Goal: Find specific page/section: Find specific page/section

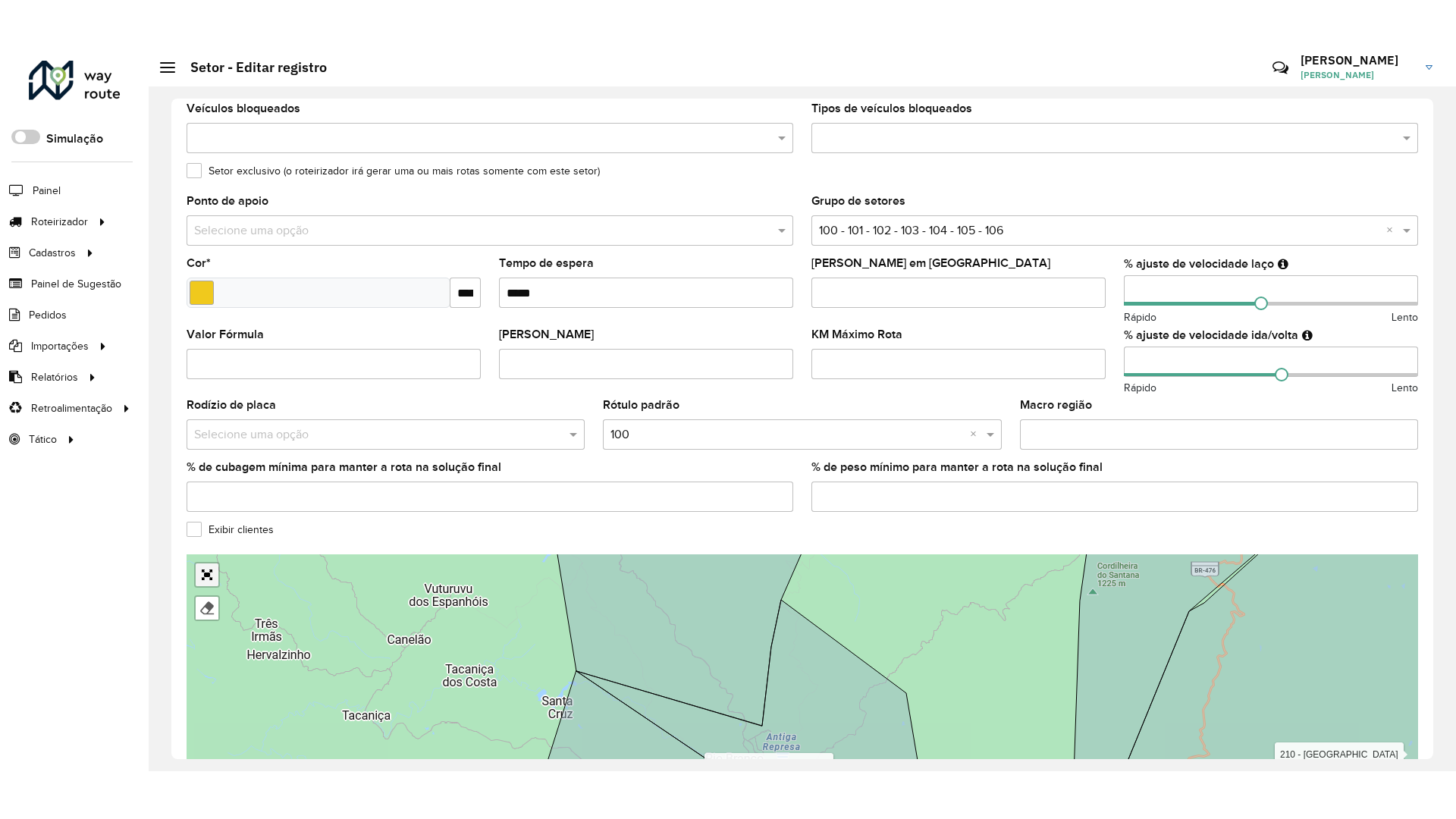
scroll to position [250, 0]
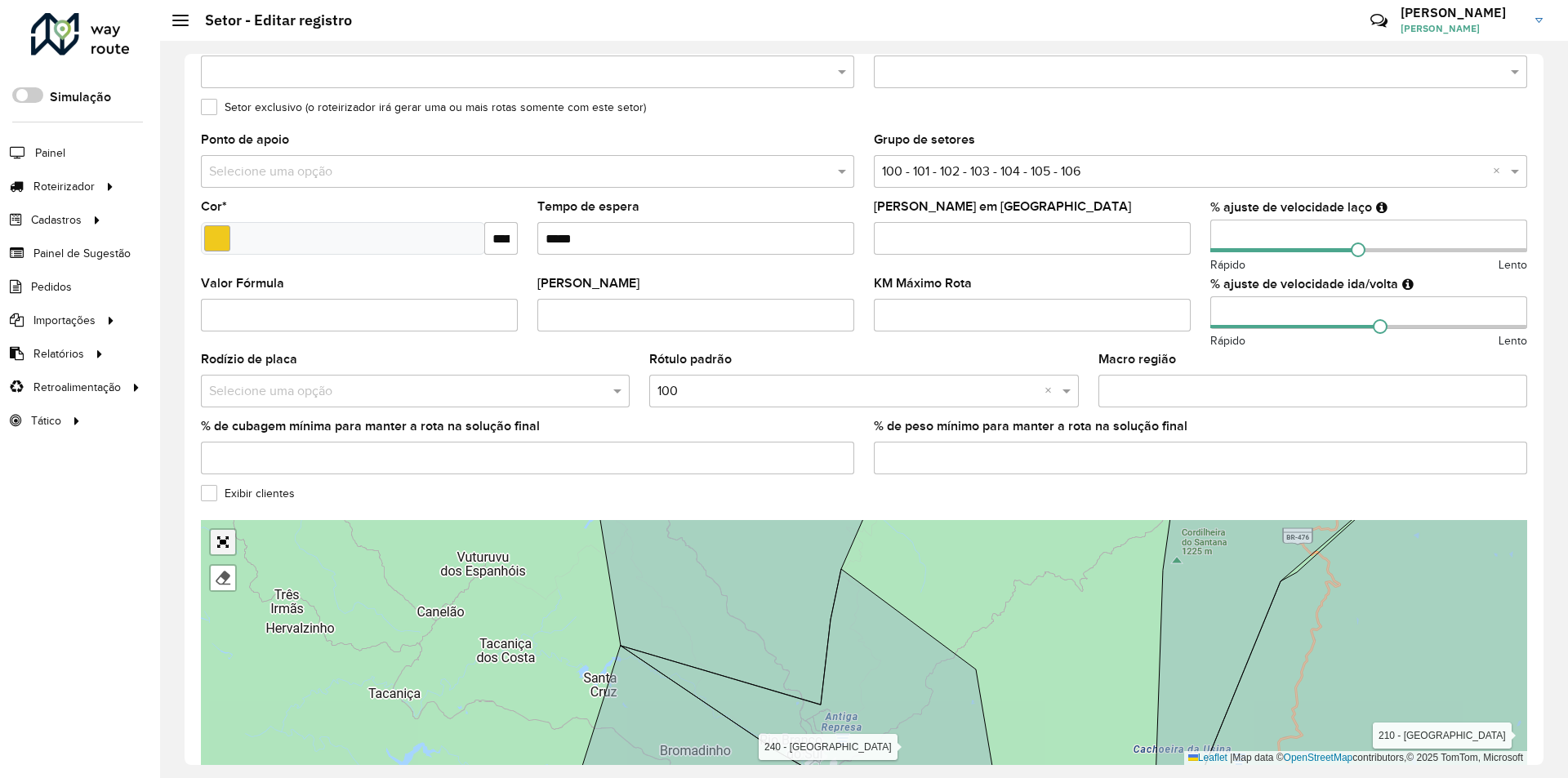
click at [216, 562] on div "101 - [GEOGRAPHIC_DATA] 102 - Cruzeiro/ Costeira 103 - [GEOGRAPHIC_DATA] 104 - …" at bounding box center [863, 643] width 1326 height 245
drag, startPoint x: 218, startPoint y: 551, endPoint x: 218, endPoint y: 620, distance: 69.0
click at [218, 550] on link "Abrir mapa em tela cheia" at bounding box center [222, 542] width 24 height 24
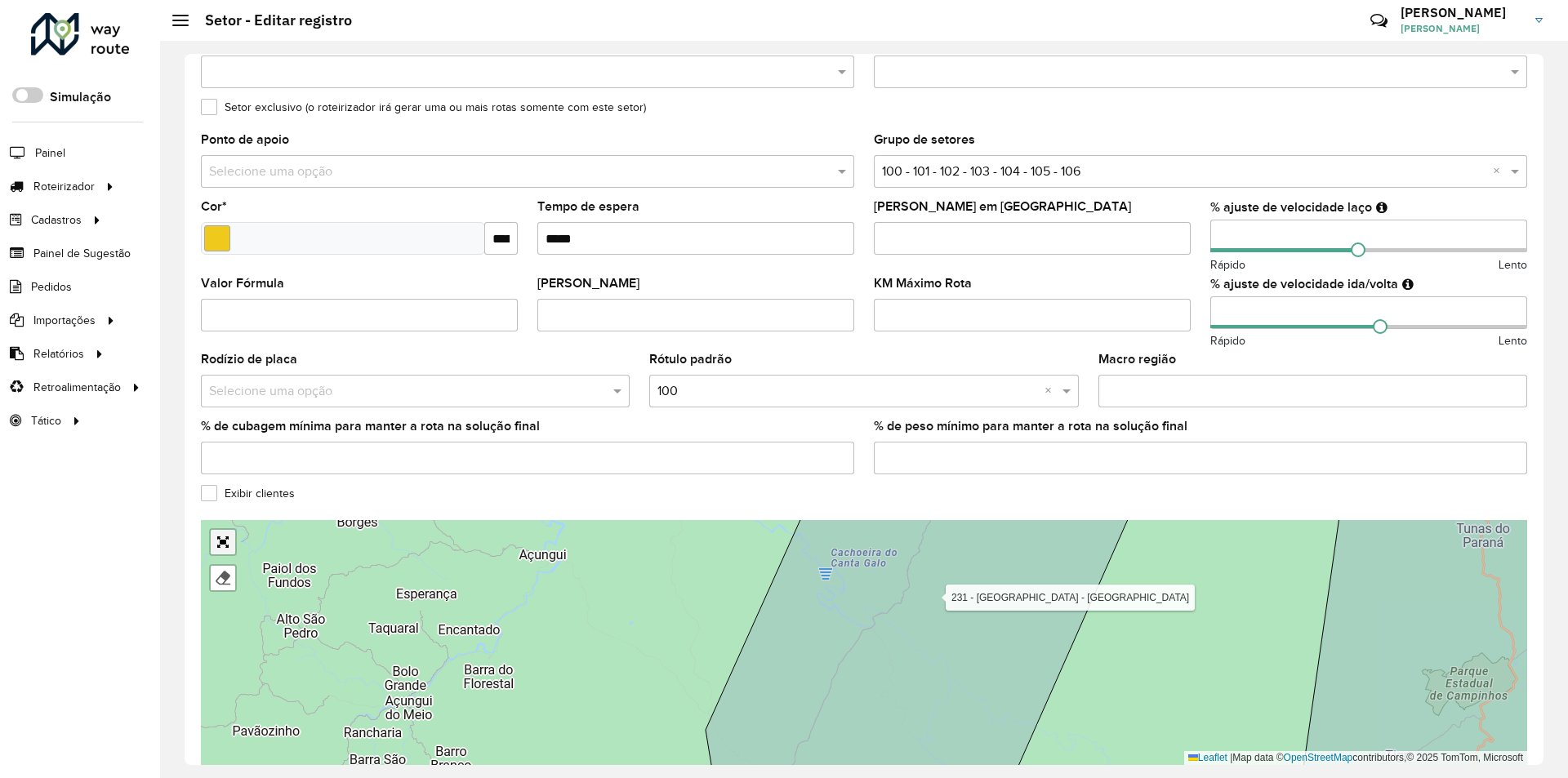
scroll to position [0, 0]
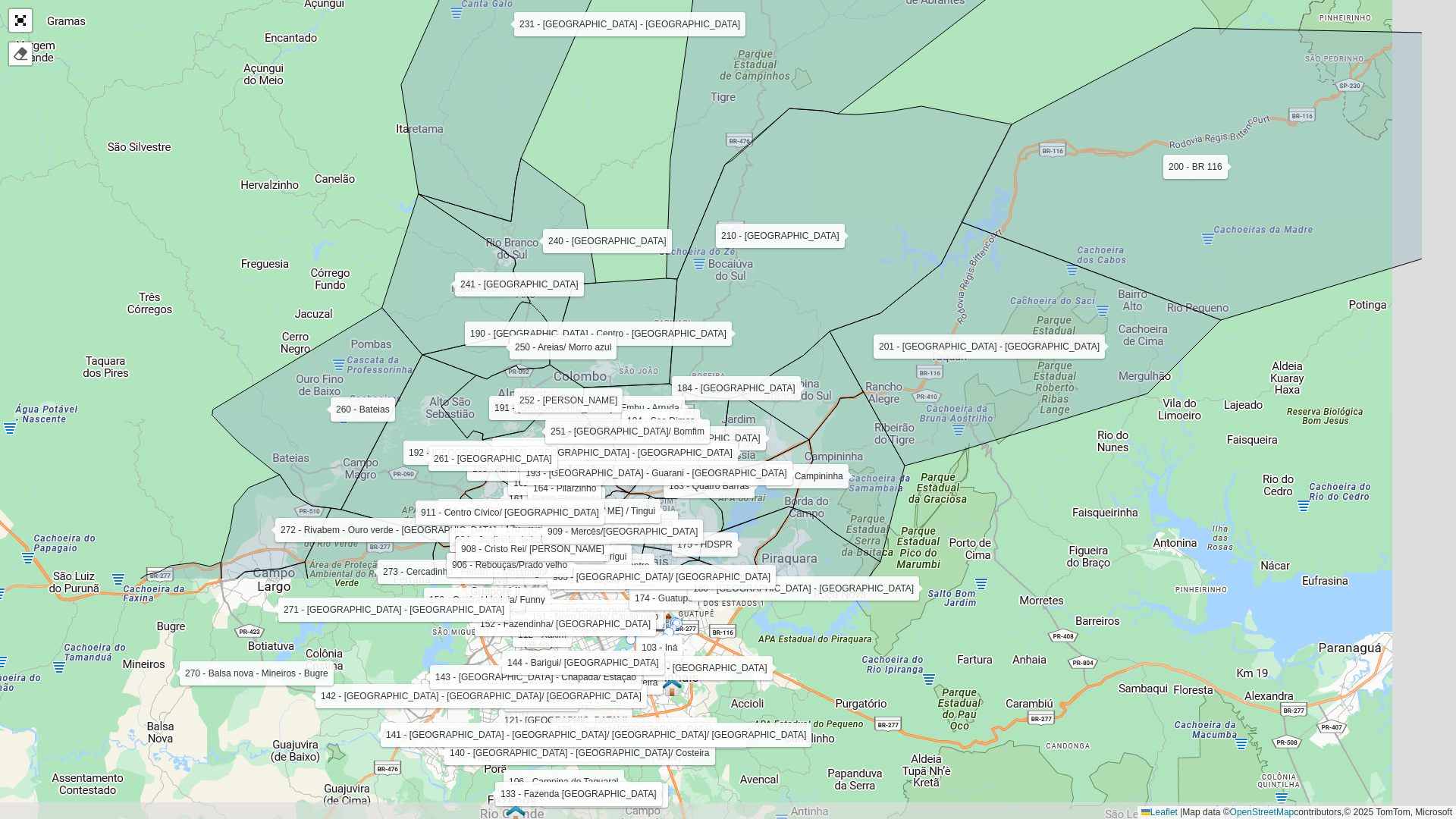
drag, startPoint x: 813, startPoint y: 652, endPoint x: 633, endPoint y: 330, distance: 368.9
click at [633, 330] on icon at bounding box center [613, 333] width 127 height 109
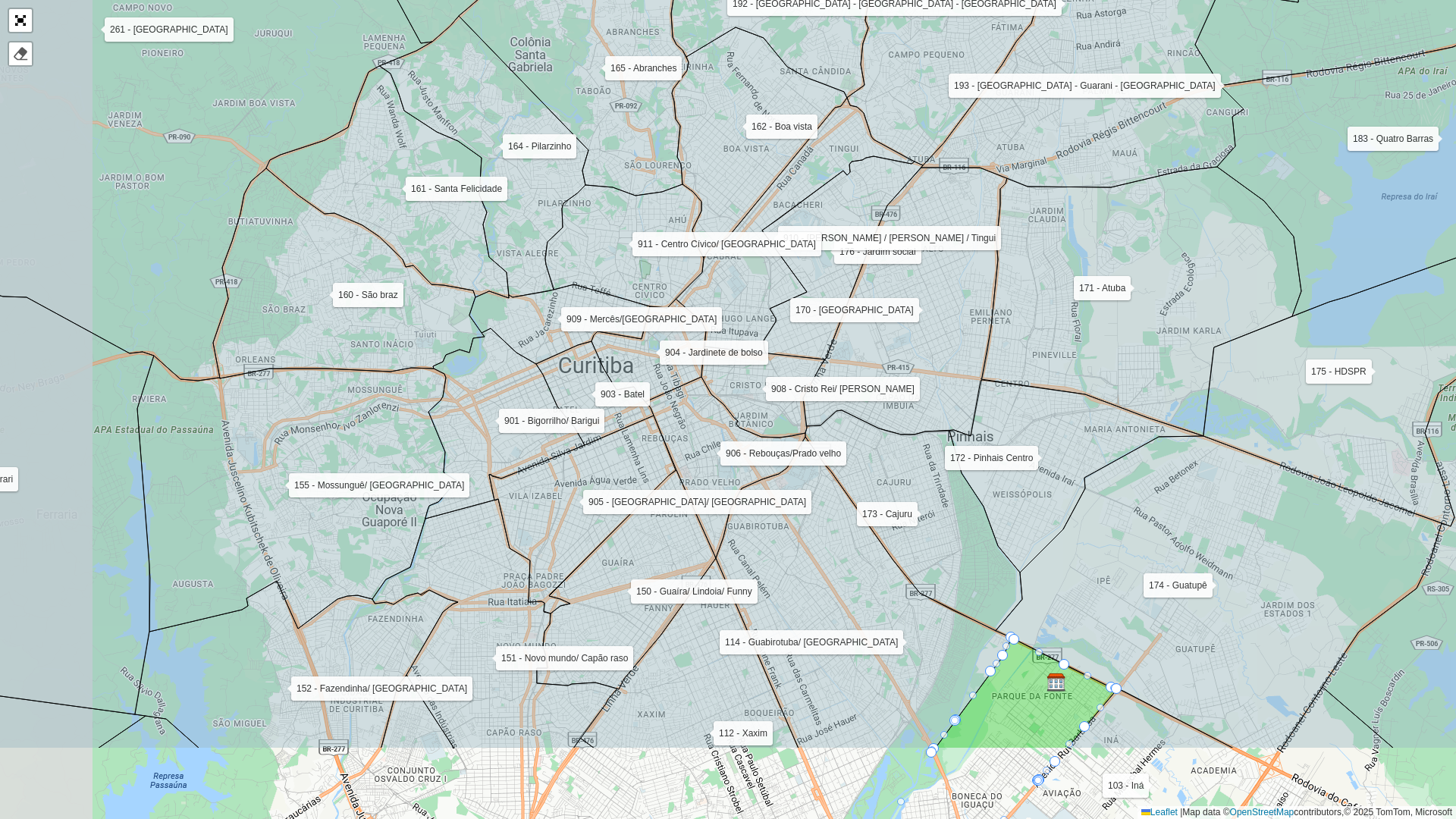
drag, startPoint x: 572, startPoint y: 549, endPoint x: 718, endPoint y: 351, distance: 246.0
click at [718, 377] on icon at bounding box center [724, 467] width 162 height 181
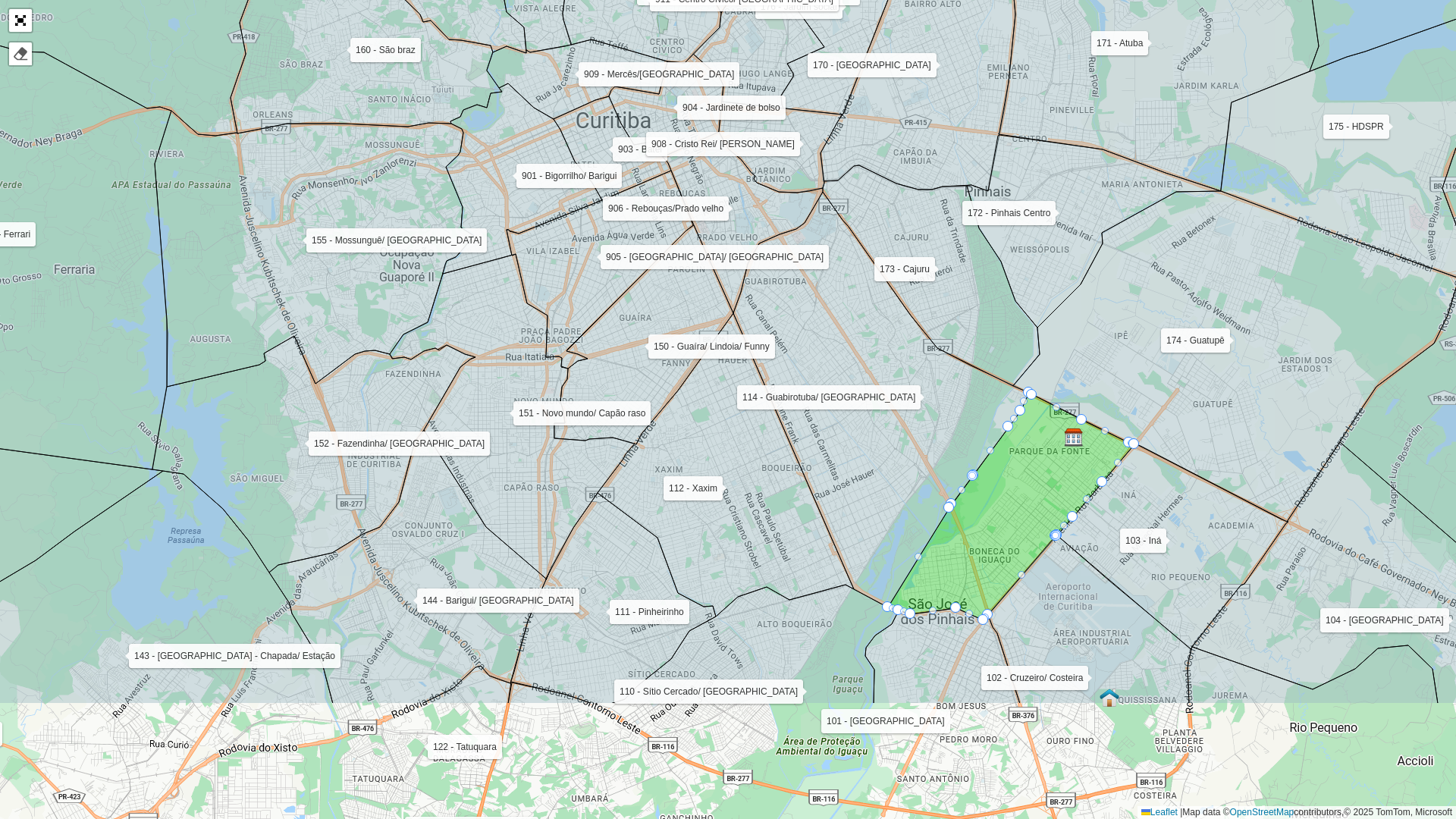
drag, startPoint x: 784, startPoint y: 457, endPoint x: 770, endPoint y: 258, distance: 199.5
click at [770, 258] on icon at bounding box center [881, 399] width 296 height 416
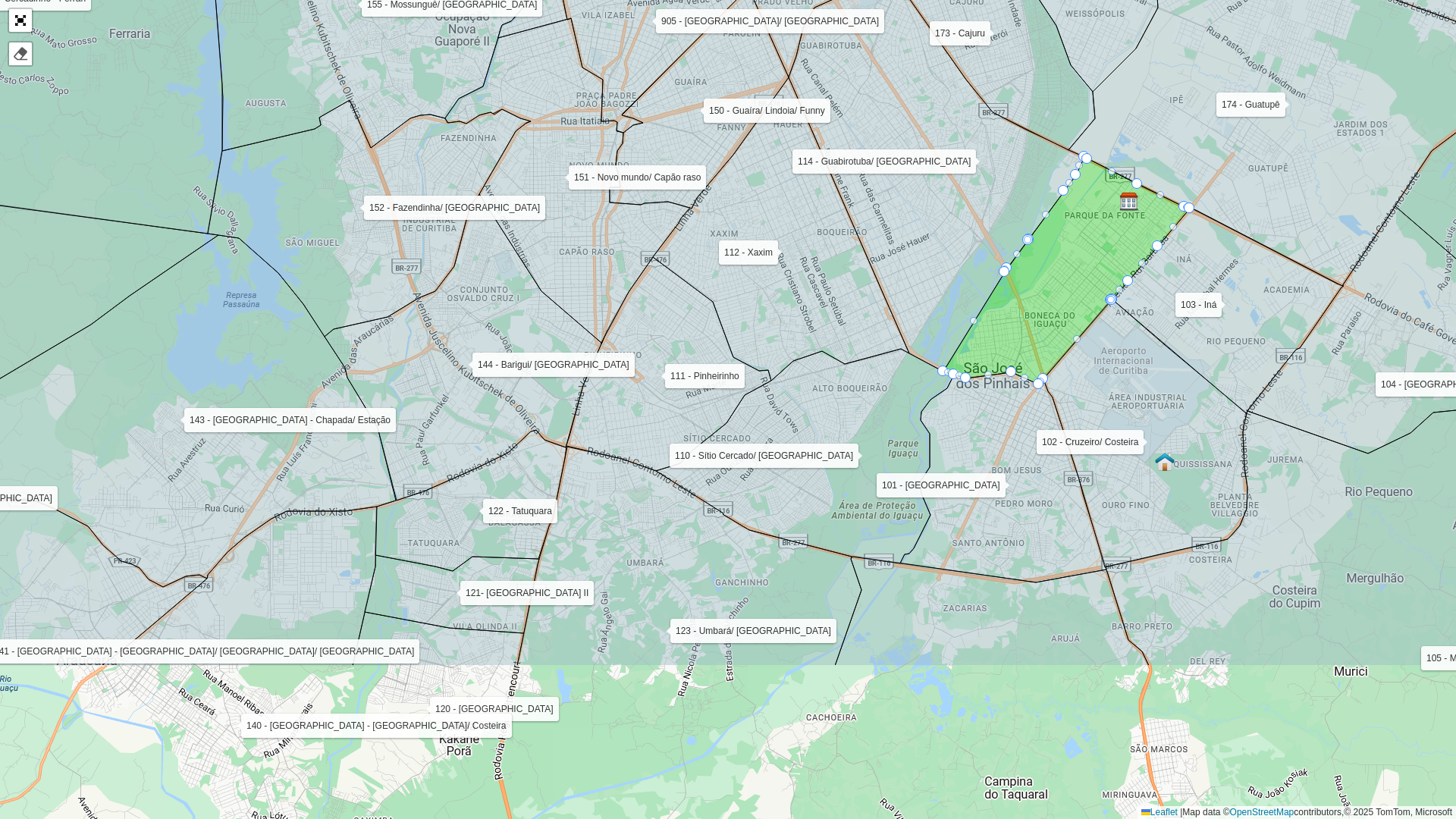
drag, startPoint x: 759, startPoint y: 470, endPoint x: 798, endPoint y: 283, distance: 191.0
click at [798, 283] on icon at bounding box center [781, 228] width 257 height 303
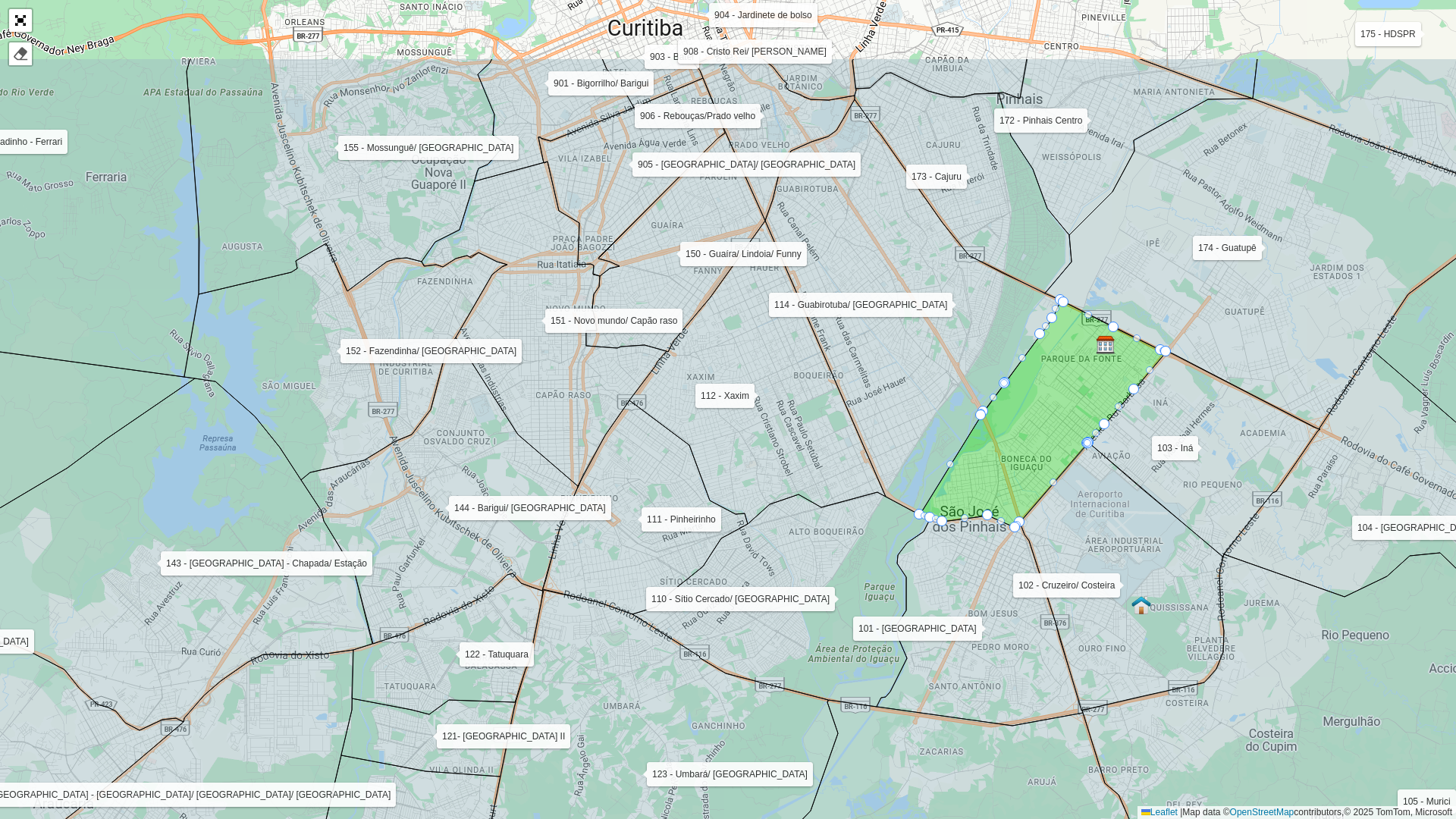
drag, startPoint x: 950, startPoint y: 174, endPoint x: 888, endPoint y: 476, distance: 308.3
click at [890, 470] on icon at bounding box center [913, 307] width 296 height 416
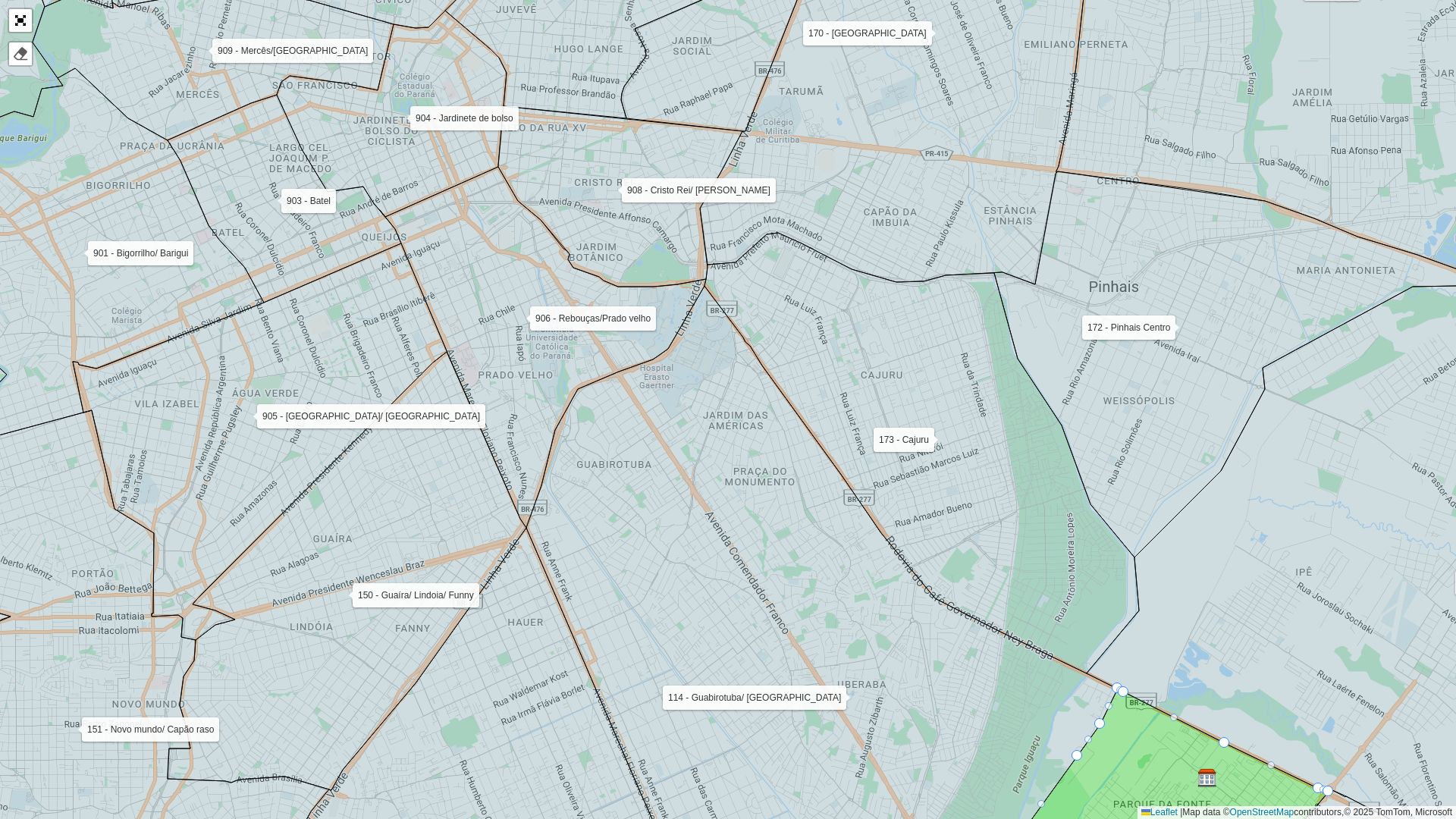
drag, startPoint x: 939, startPoint y: 385, endPoint x: 922, endPoint y: 454, distance: 71.1
click at [922, 454] on icon at bounding box center [921, 453] width 434 height 440
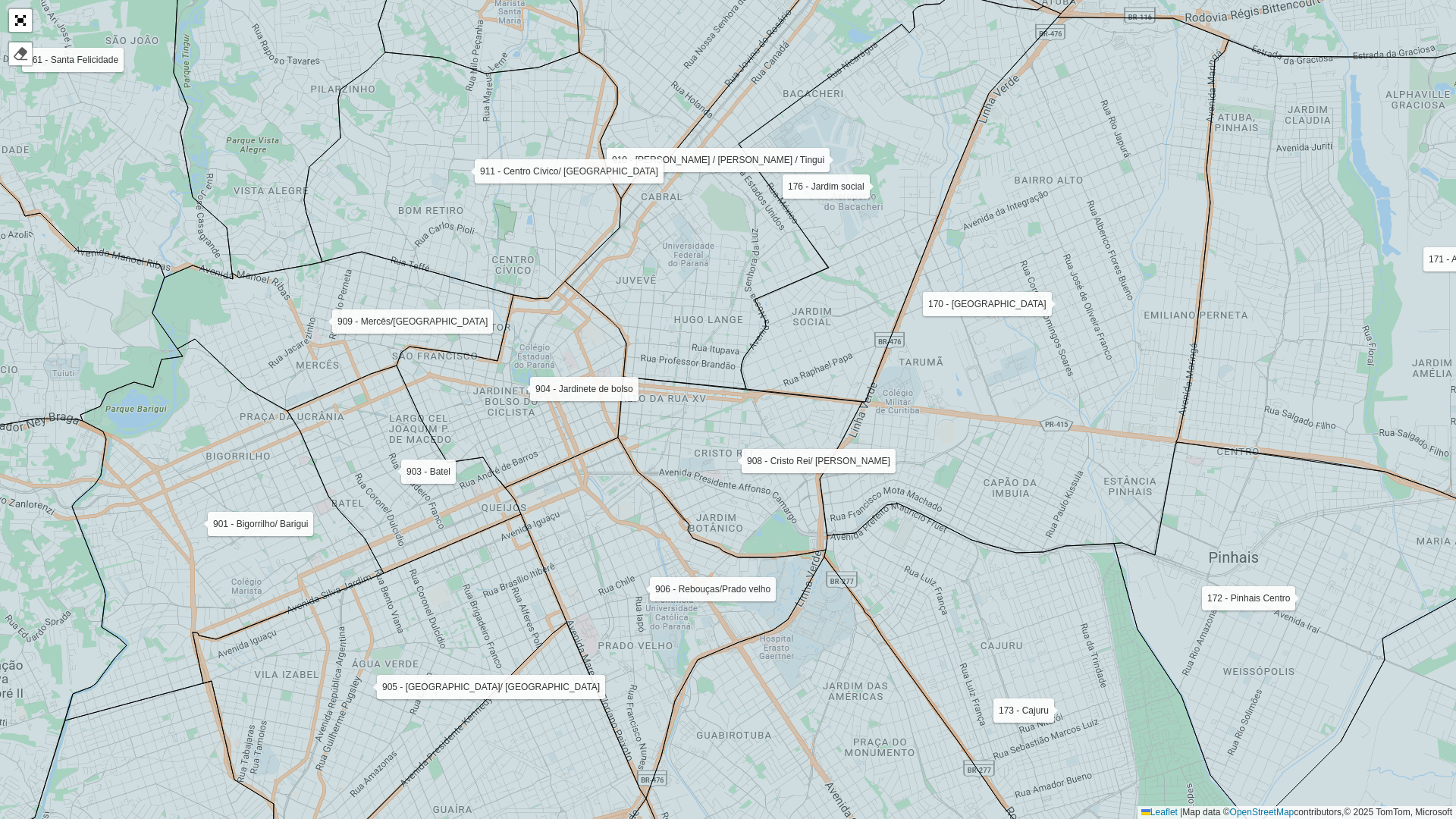
drag, startPoint x: 940, startPoint y: 325, endPoint x: 996, endPoint y: 438, distance: 126.1
click at [996, 437] on icon at bounding box center [1024, 286] width 409 height 538
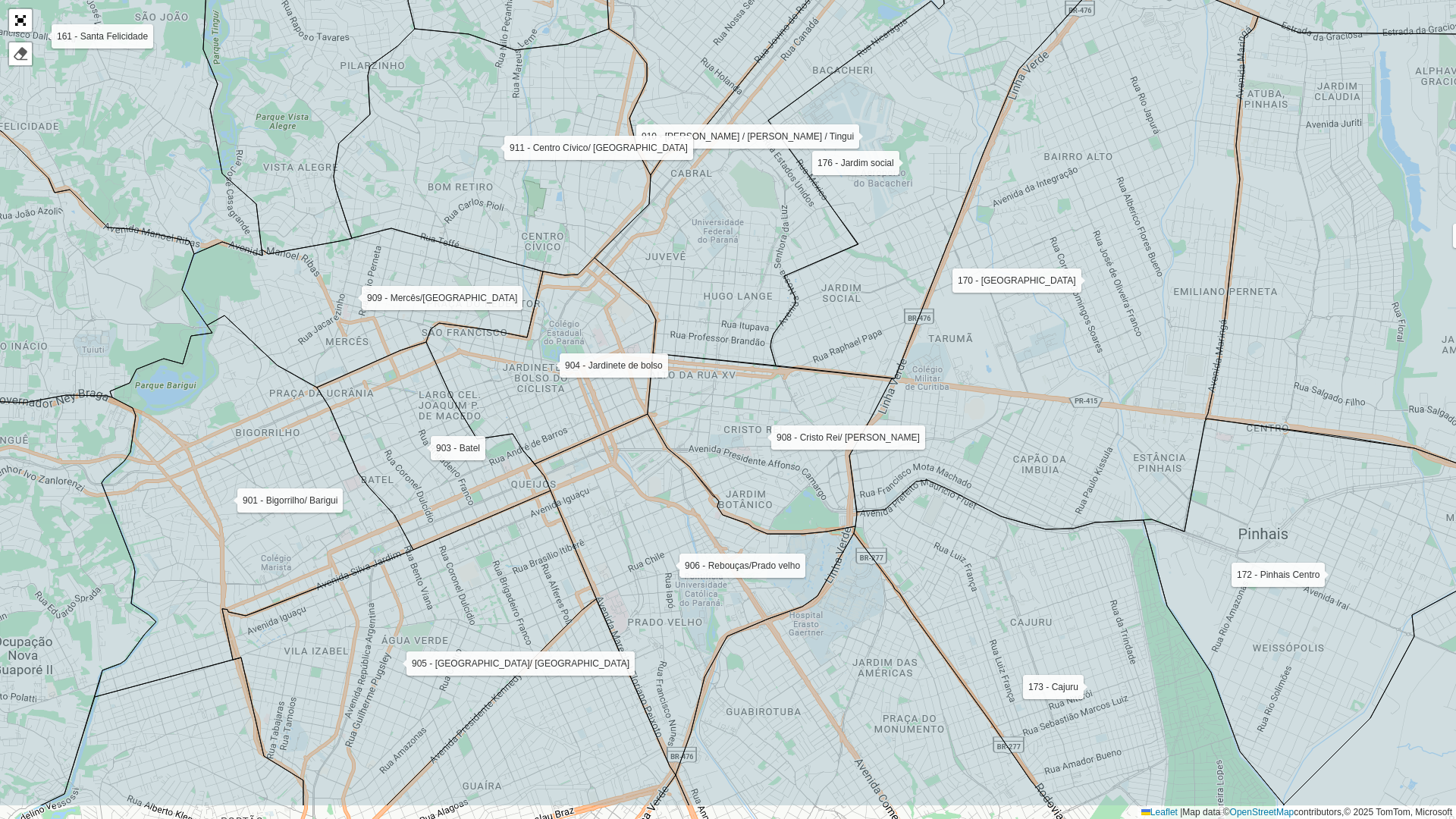
drag, startPoint x: 998, startPoint y: 426, endPoint x: 980, endPoint y: 306, distance: 121.3
click at [981, 307] on icon at bounding box center [1053, 262] width 409 height 538
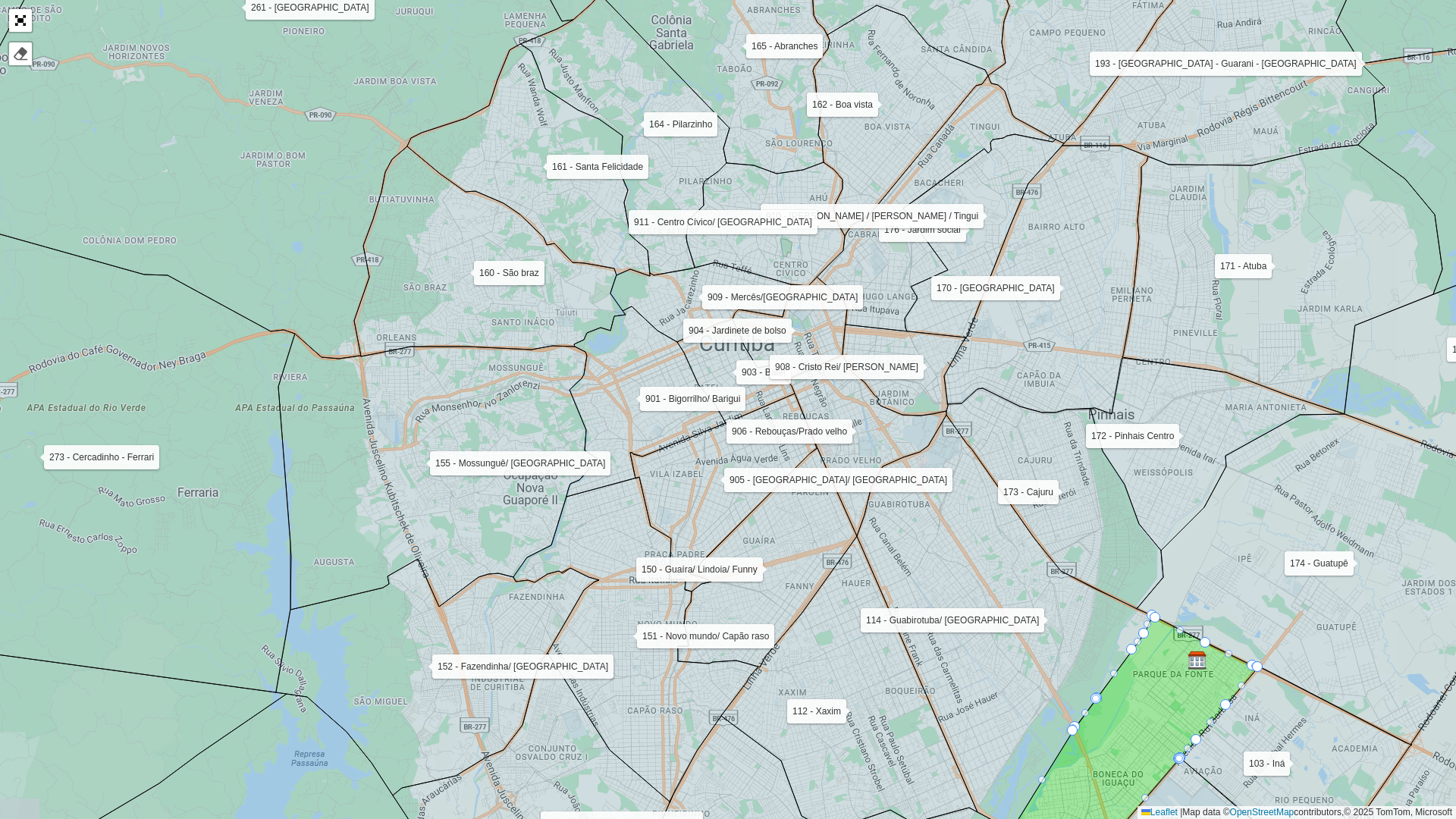
drag, startPoint x: 1052, startPoint y: 299, endPoint x: 1094, endPoint y: 313, distance: 44.3
click at [1092, 314] on icon at bounding box center [1046, 279] width 204 height 268
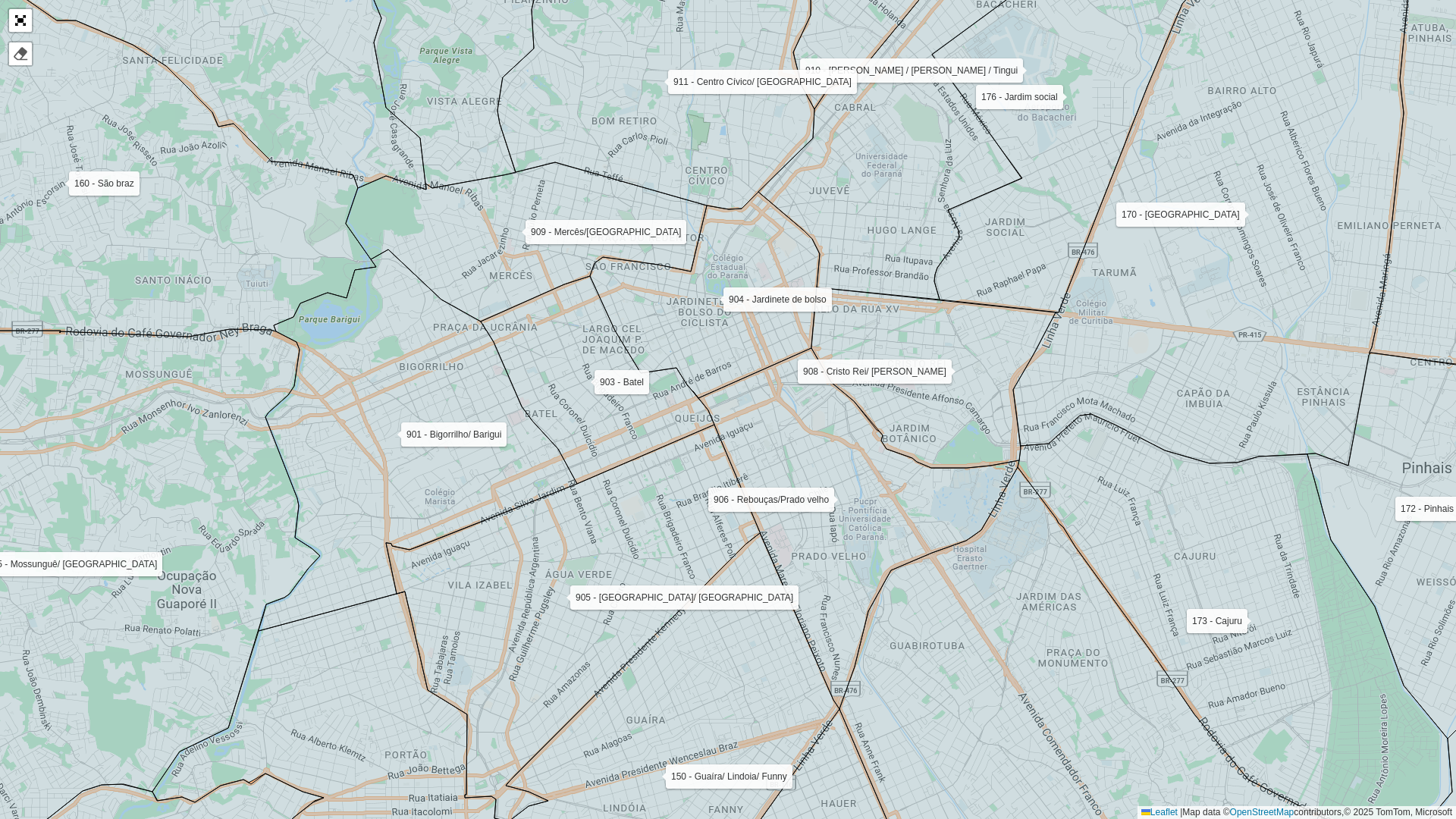
drag, startPoint x: 939, startPoint y: 339, endPoint x: 976, endPoint y: 274, distance: 74.8
click at [985, 273] on icon at bounding box center [1093, 110] width 322 height 406
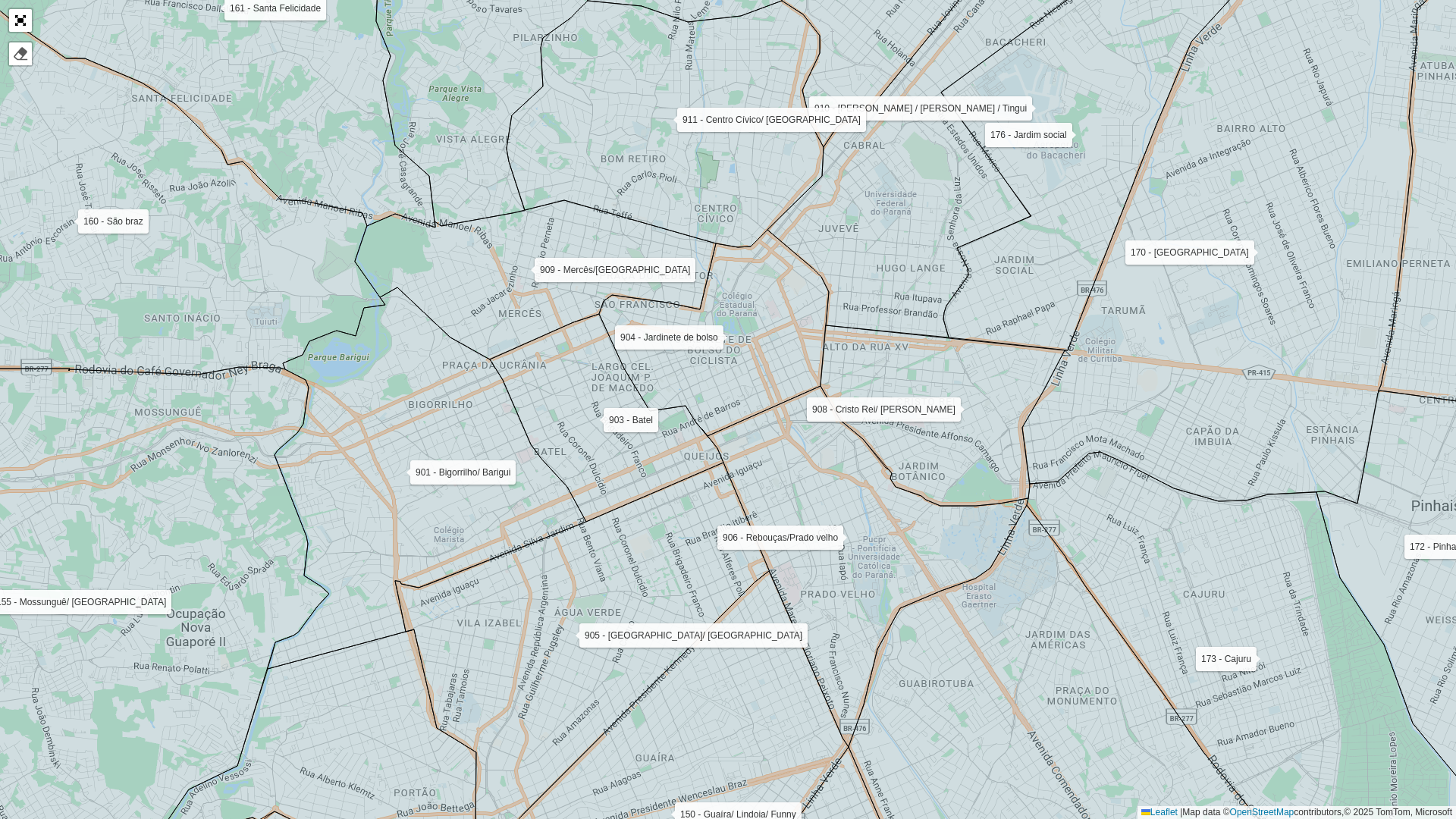
drag, startPoint x: 910, startPoint y: 243, endPoint x: 898, endPoint y: 327, distance: 84.9
click at [898, 325] on icon at bounding box center [942, 155] width 349 height 366
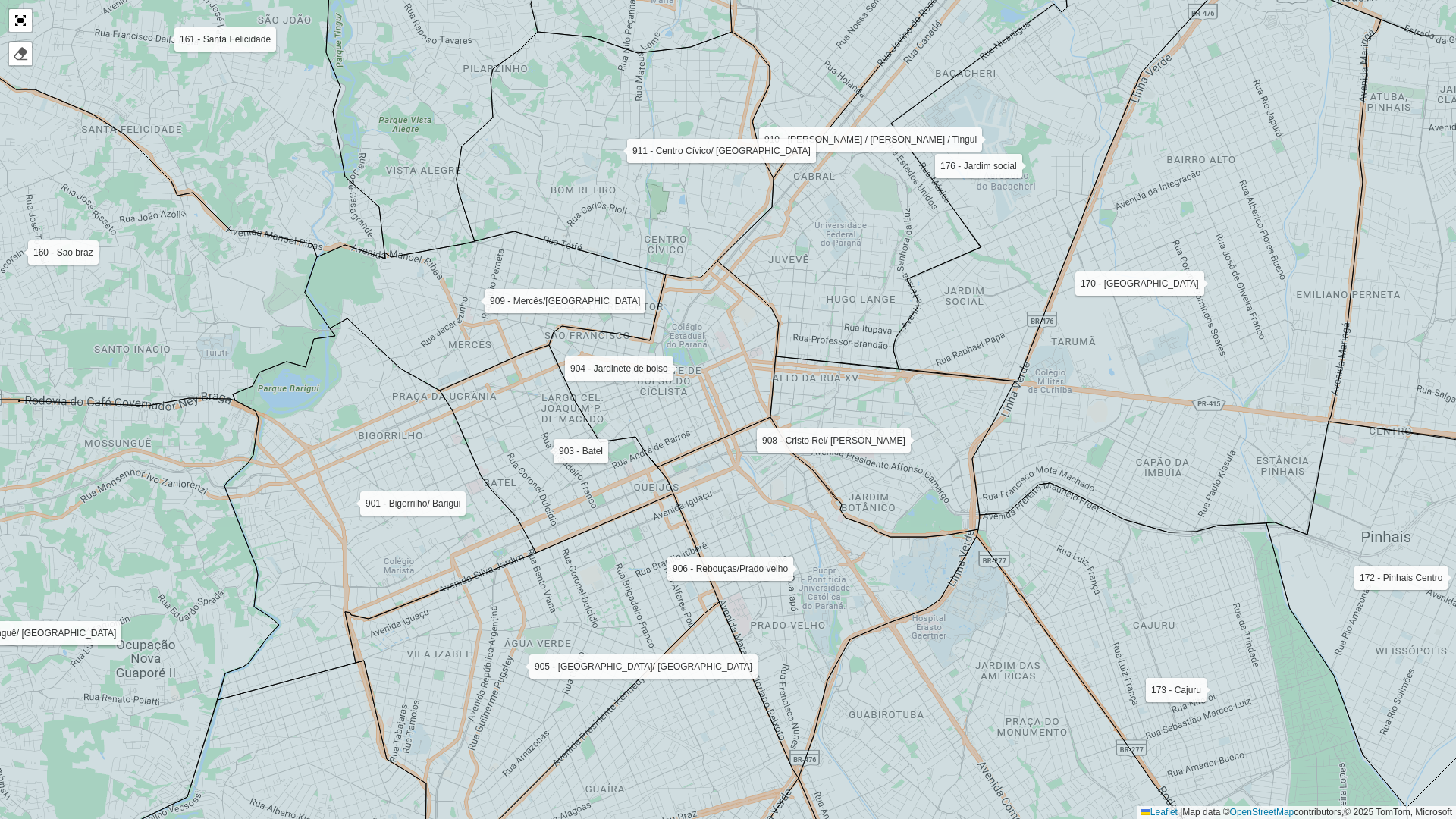
drag, startPoint x: 1024, startPoint y: 325, endPoint x: 985, endPoint y: 300, distance: 46.3
click at [985, 300] on icon at bounding box center [1052, 178] width 322 height 406
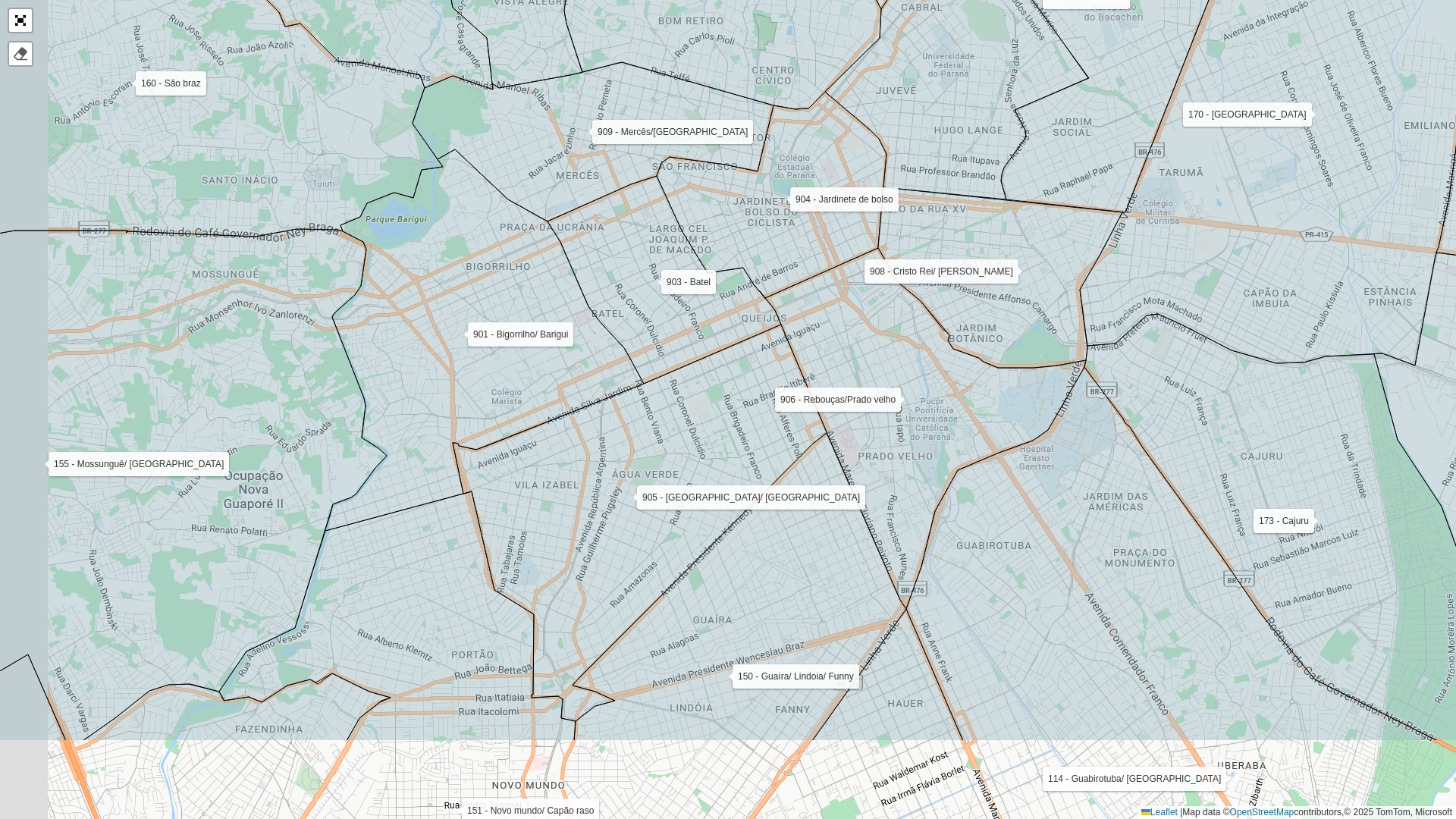
drag, startPoint x: 944, startPoint y: 440, endPoint x: 1069, endPoint y: 276, distance: 206.2
click at [1069, 276] on icon at bounding box center [1000, 278] width 244 height 180
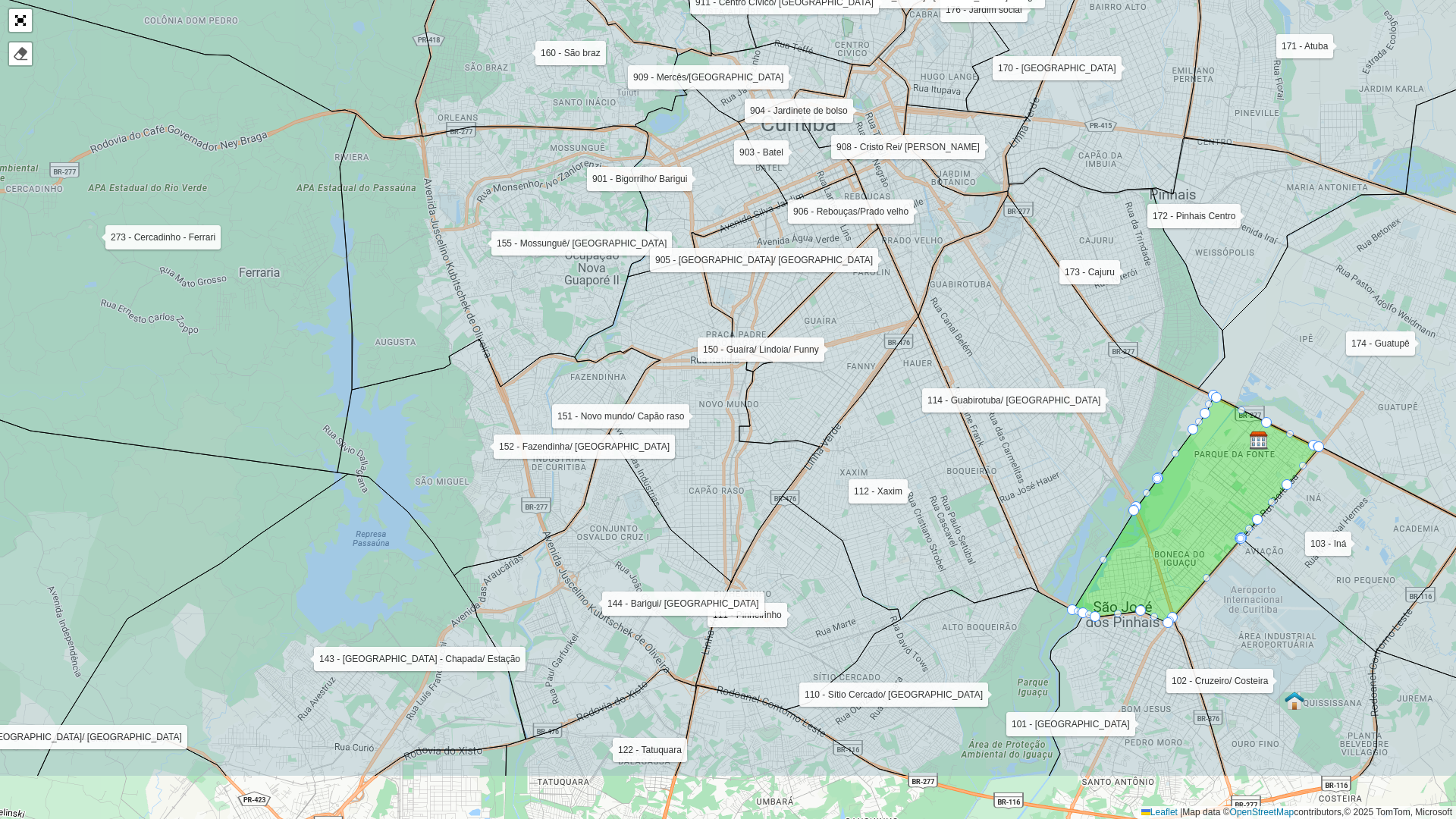
drag, startPoint x: 875, startPoint y: 430, endPoint x: 794, endPoint y: 303, distance: 150.6
click at [796, 302] on icon at bounding box center [784, 272] width 187 height 197
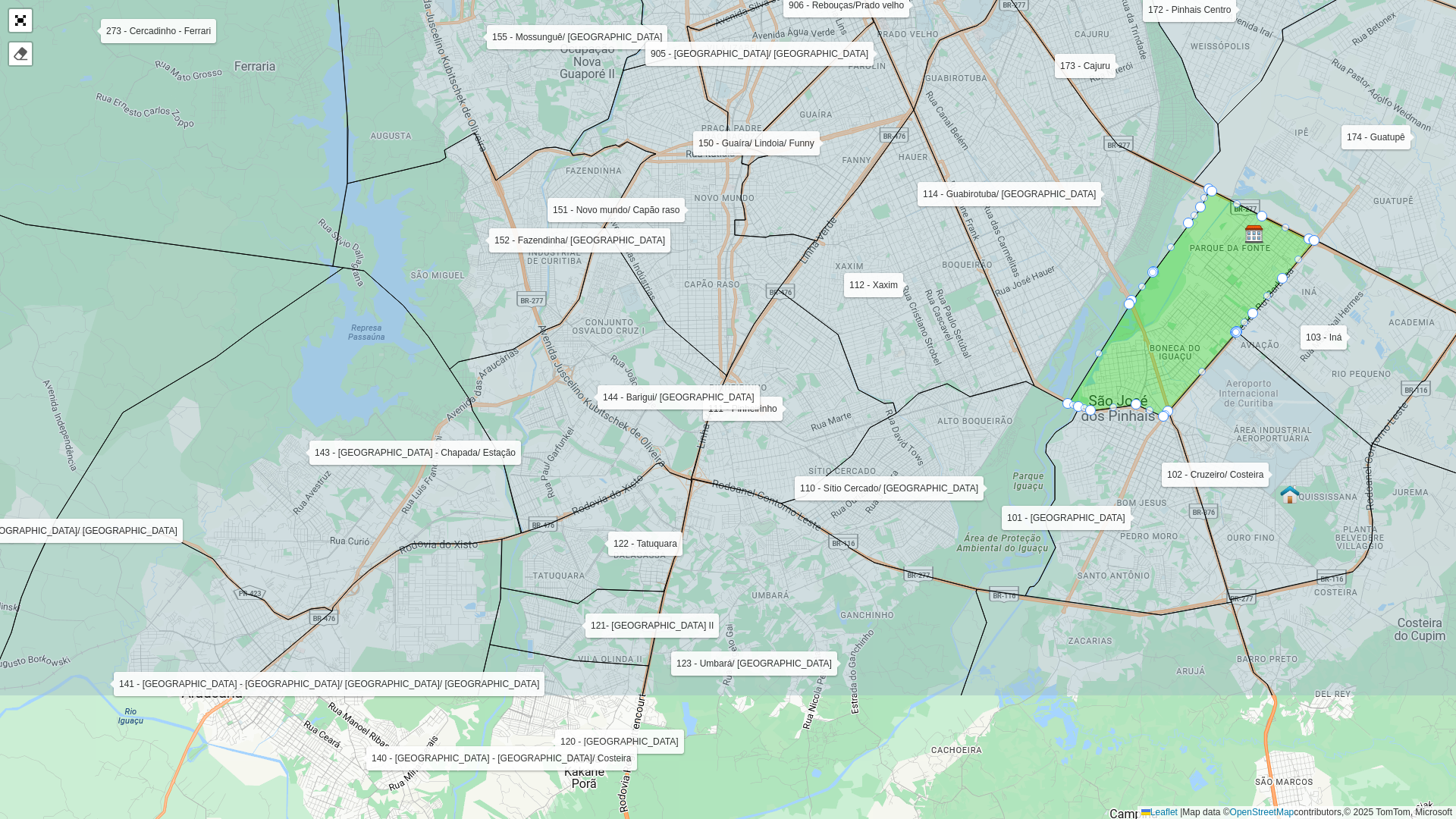
drag, startPoint x: 786, startPoint y: 450, endPoint x: 784, endPoint y: 341, distance: 109.0
click at [784, 341] on icon at bounding box center [794, 396] width 205 height 214
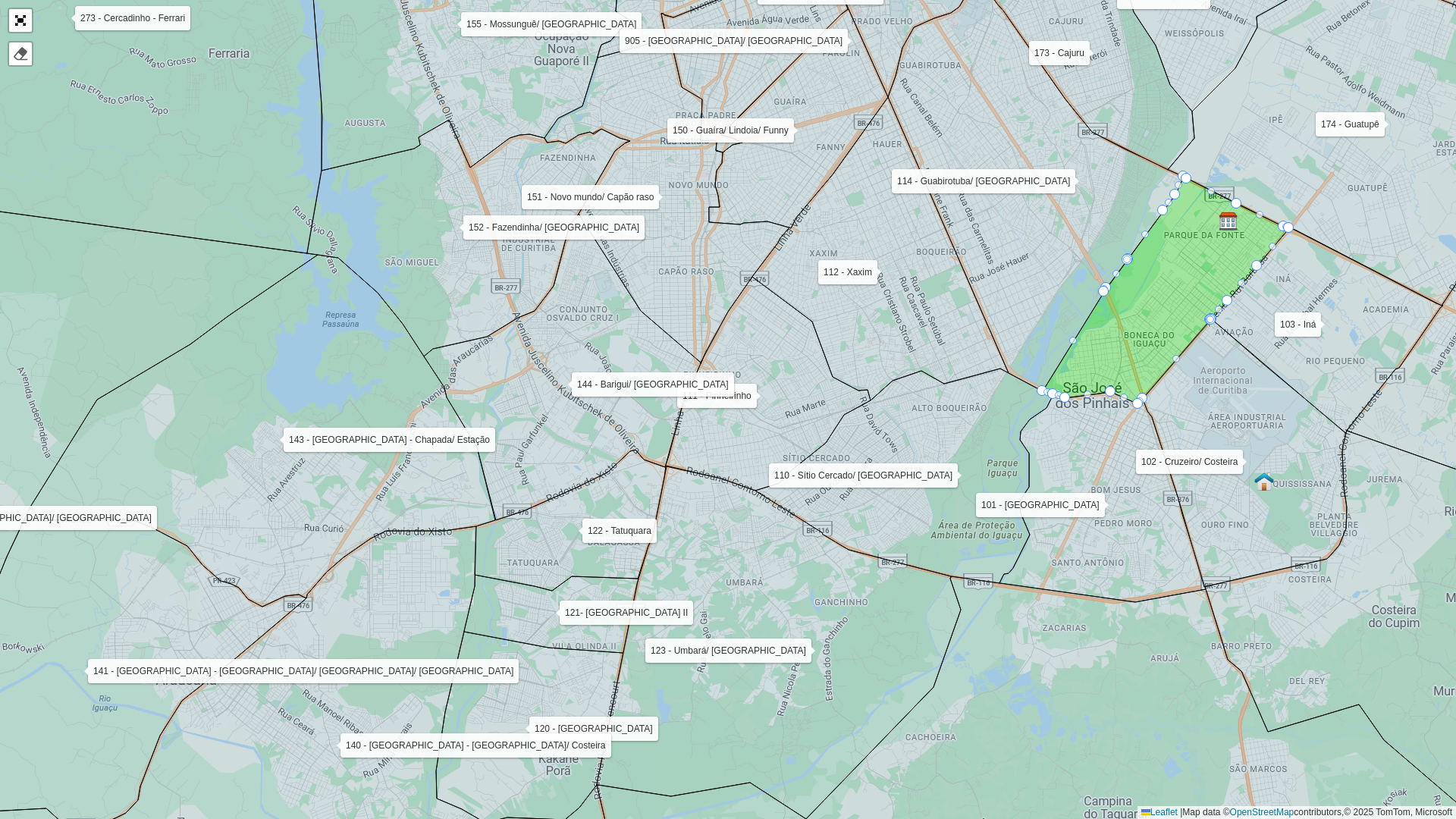
drag, startPoint x: 749, startPoint y: 525, endPoint x: 722, endPoint y: 516, distance: 28.5
click at [722, 516] on icon at bounding box center [779, 642] width 364 height 352
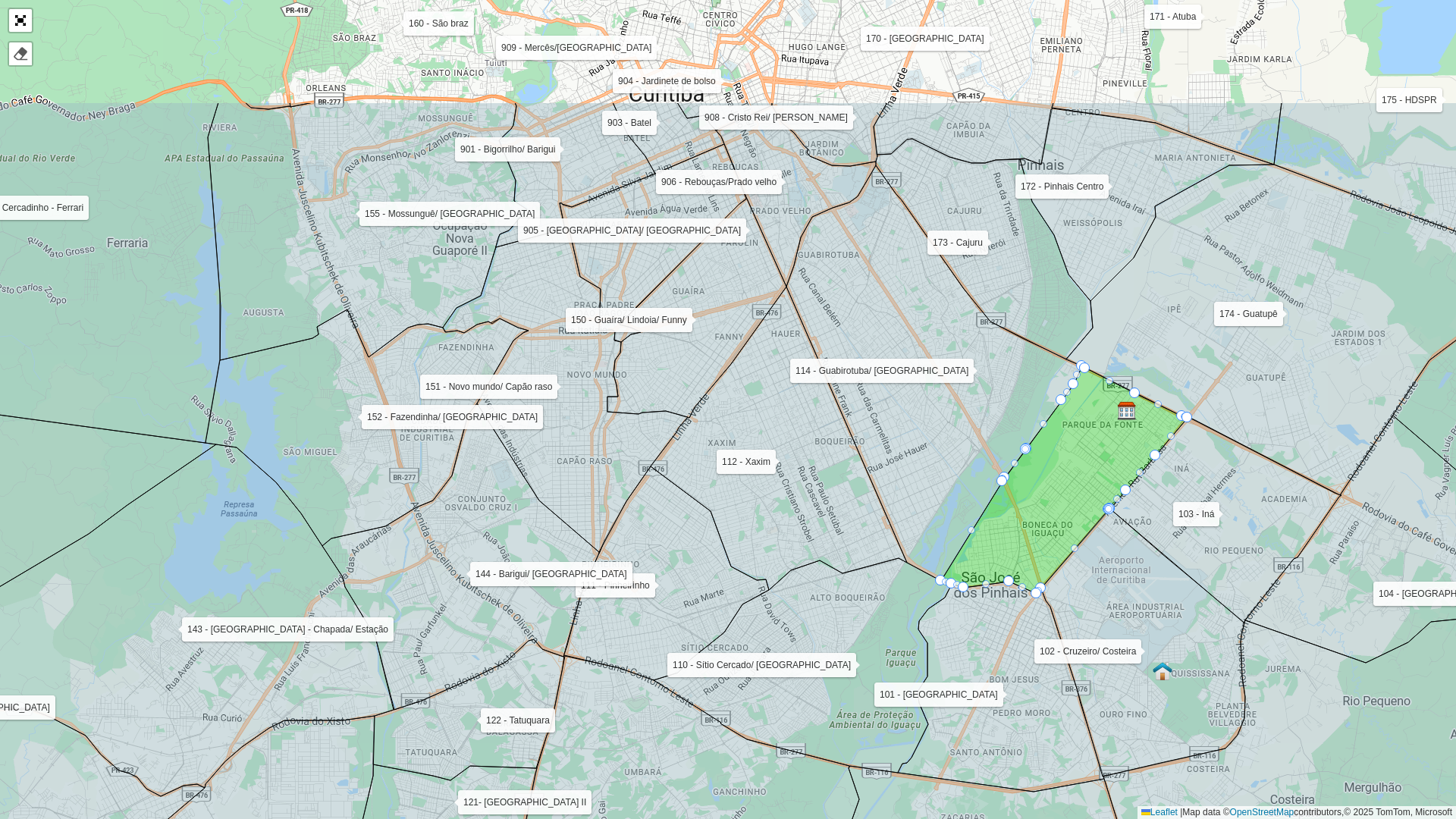
drag, startPoint x: 804, startPoint y: 316, endPoint x: 697, endPoint y: 529, distance: 238.4
click at [697, 529] on icon at bounding box center [779, 438] width 257 height 303
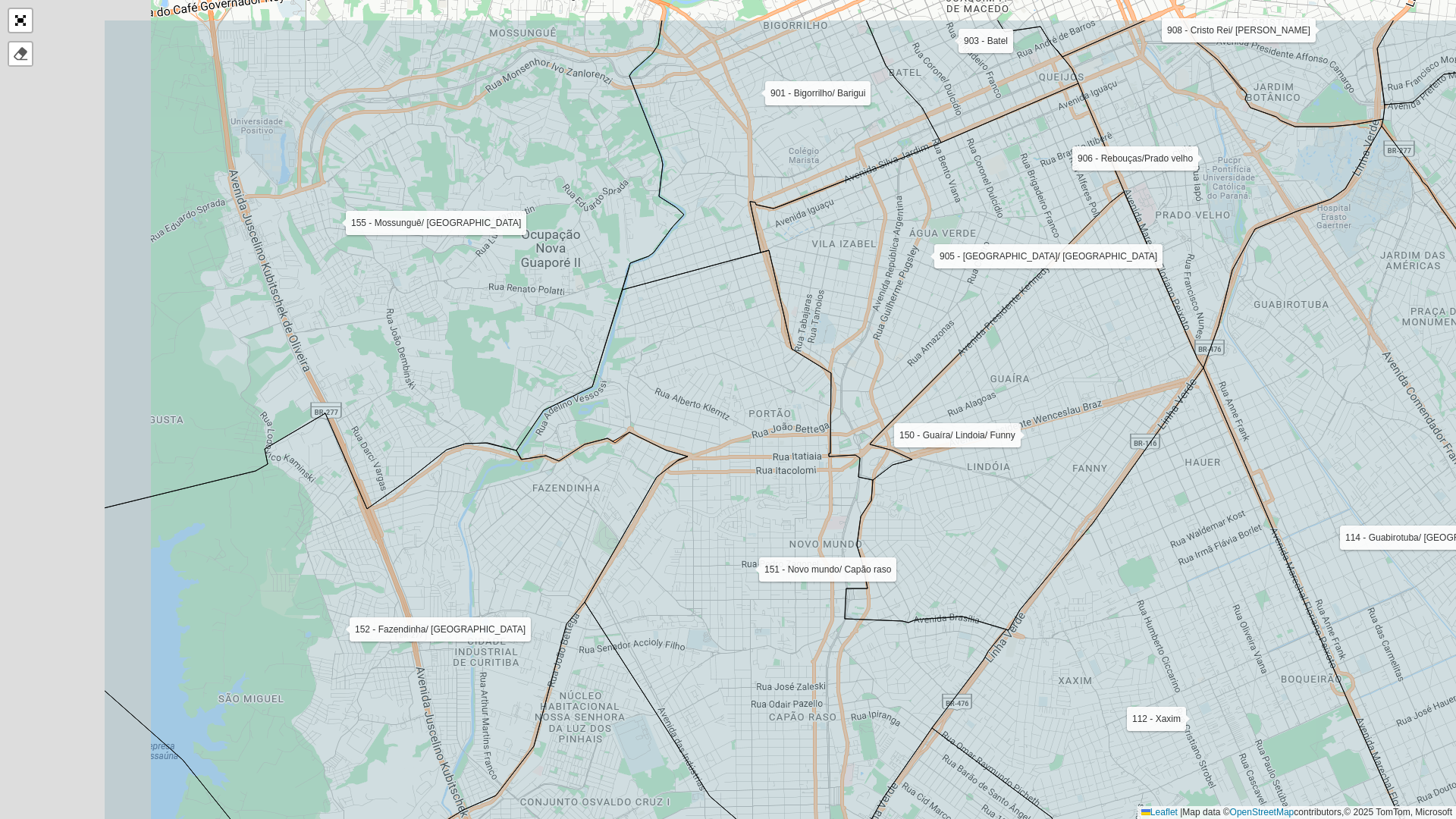
drag, startPoint x: 693, startPoint y: 409, endPoint x: 944, endPoint y: 511, distance: 270.9
click at [944, 511] on icon at bounding box center [1024, 411] width 359 height 439
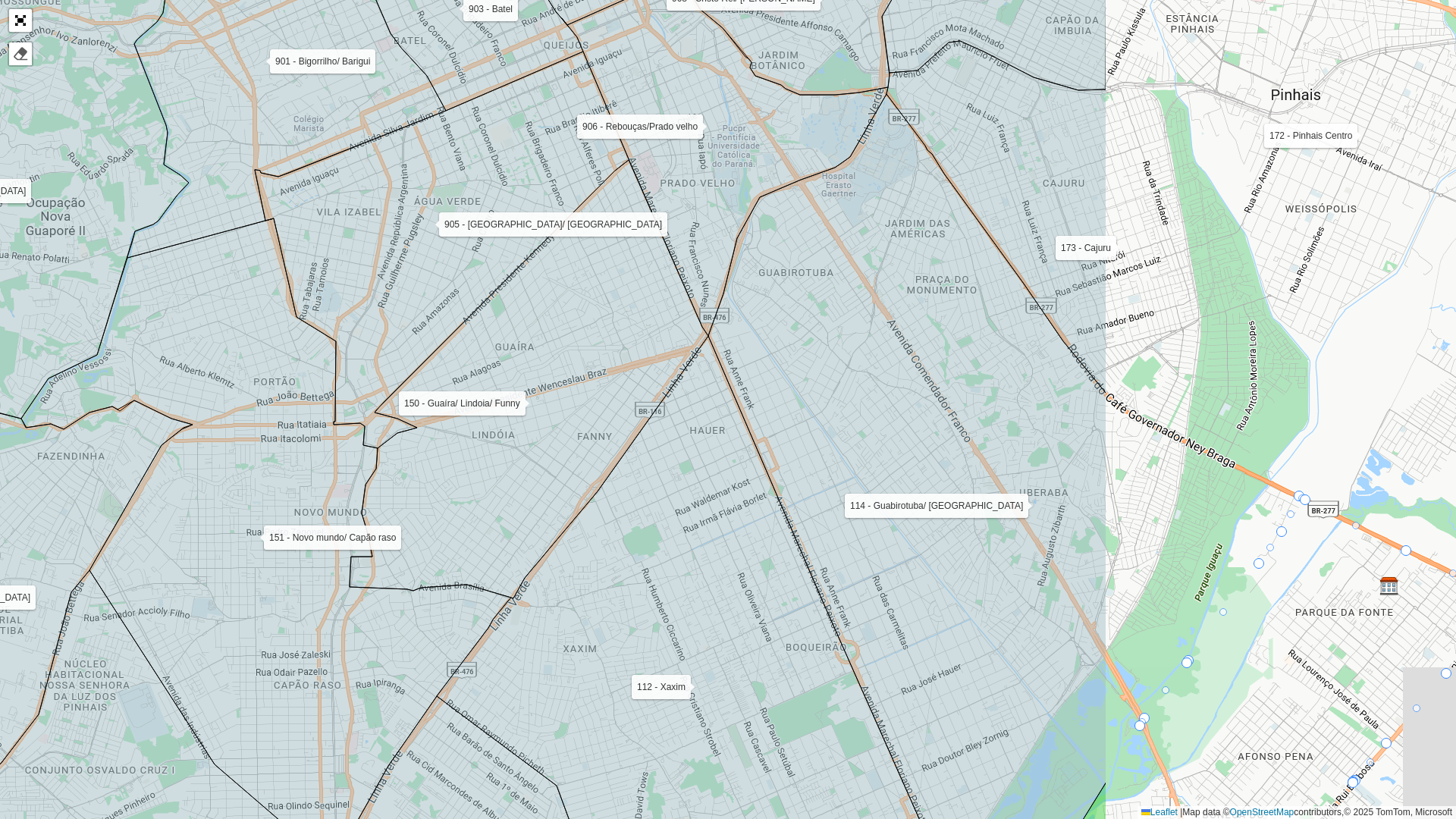
drag, startPoint x: 1034, startPoint y: 484, endPoint x: 550, endPoint y: 443, distance: 485.7
click at [550, 446] on icon at bounding box center [529, 379] width 359 height 439
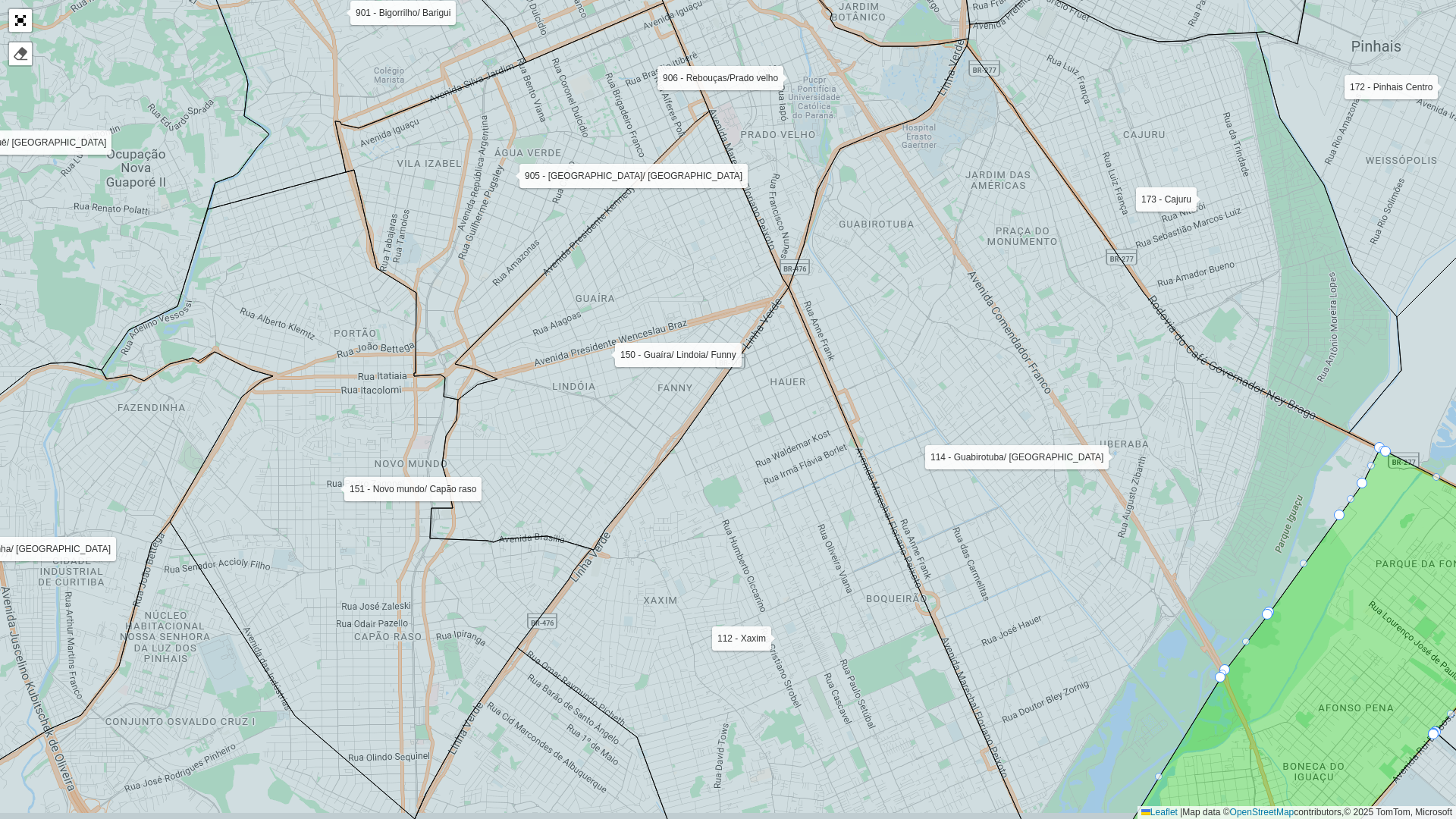
drag, startPoint x: 880, startPoint y: 481, endPoint x: 836, endPoint y: 424, distance: 72.0
click at [839, 425] on icon at bounding box center [774, 568] width 513 height 561
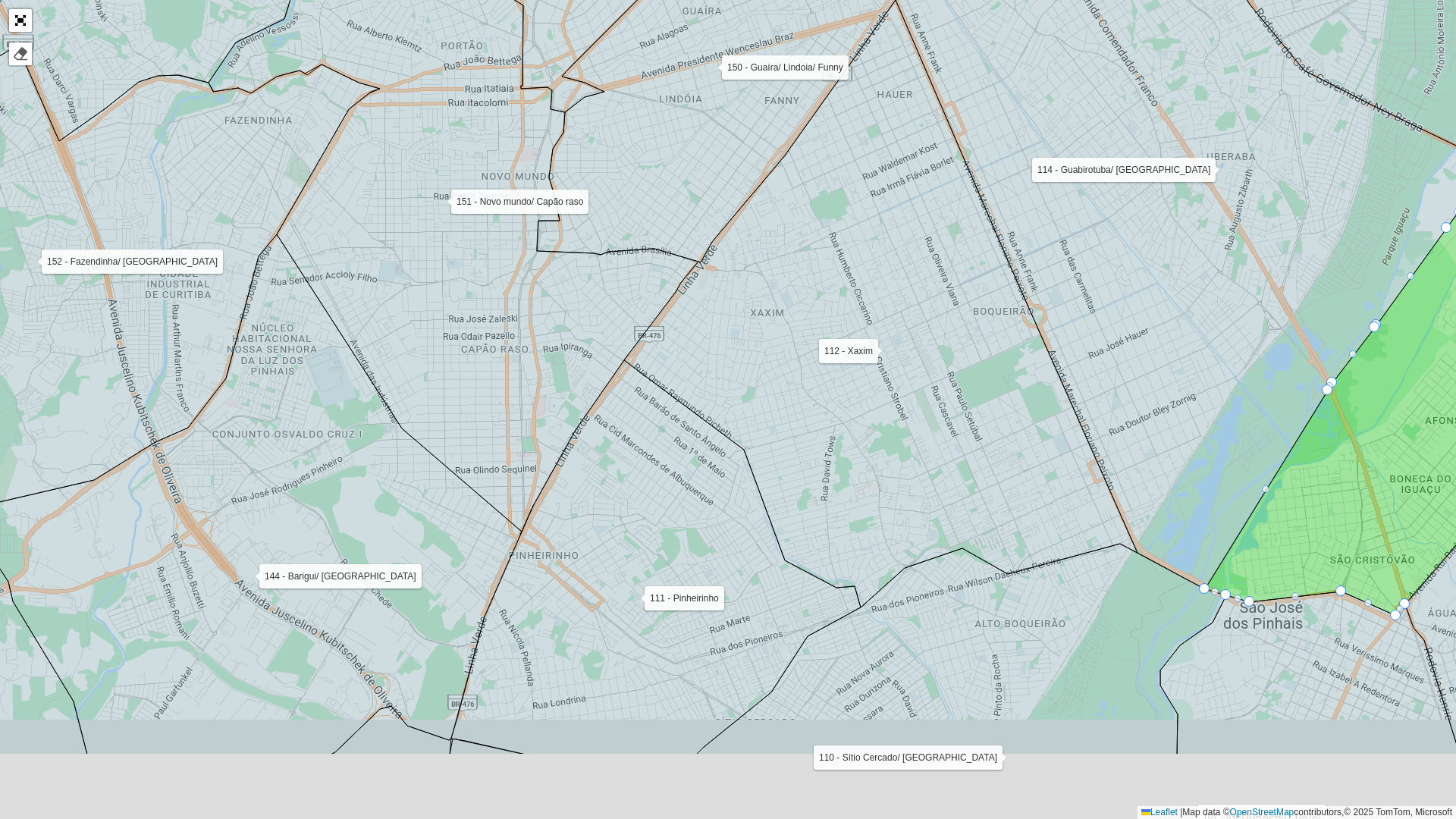
drag, startPoint x: 850, startPoint y: 565, endPoint x: 868, endPoint y: 418, distance: 148.1
click at [868, 418] on icon at bounding box center [881, 303] width 513 height 607
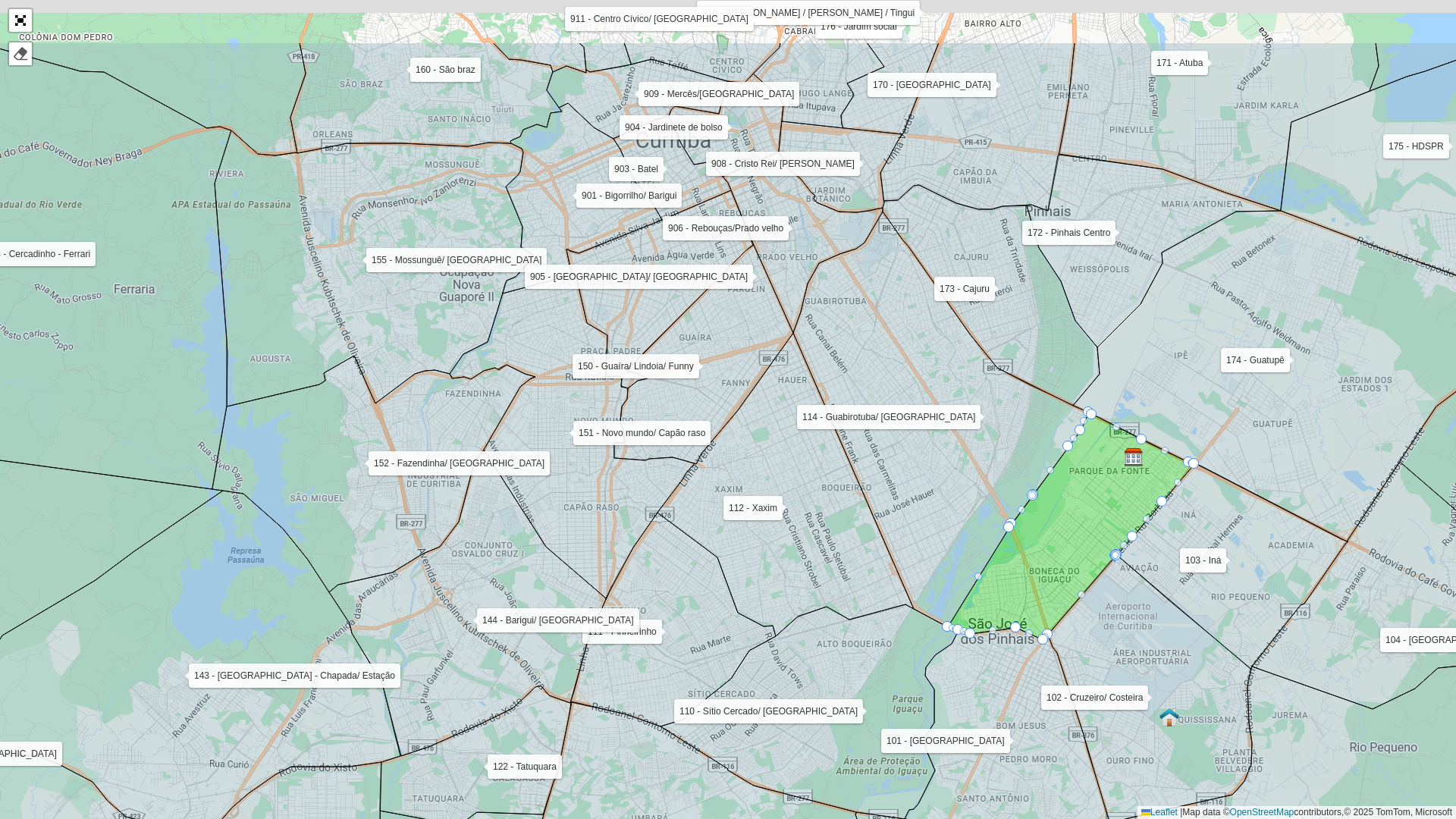
drag, startPoint x: 976, startPoint y: 349, endPoint x: 884, endPoint y: 477, distance: 157.6
click at [884, 477] on icon at bounding box center [941, 419] width 296 height 416
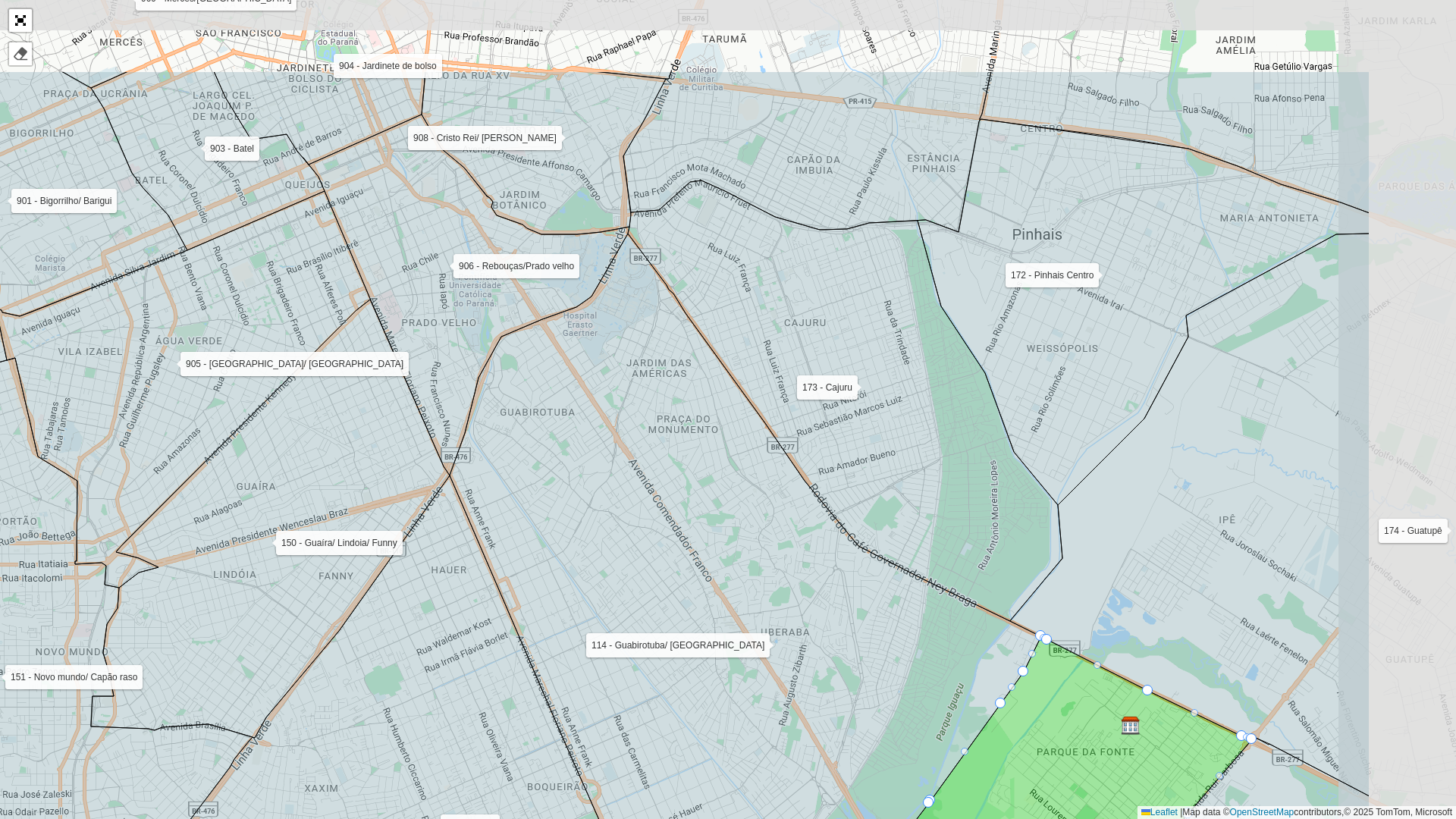
drag, startPoint x: 981, startPoint y: 357, endPoint x: 748, endPoint y: 511, distance: 279.3
click at [748, 511] on icon at bounding box center [745, 644] width 592 height 822
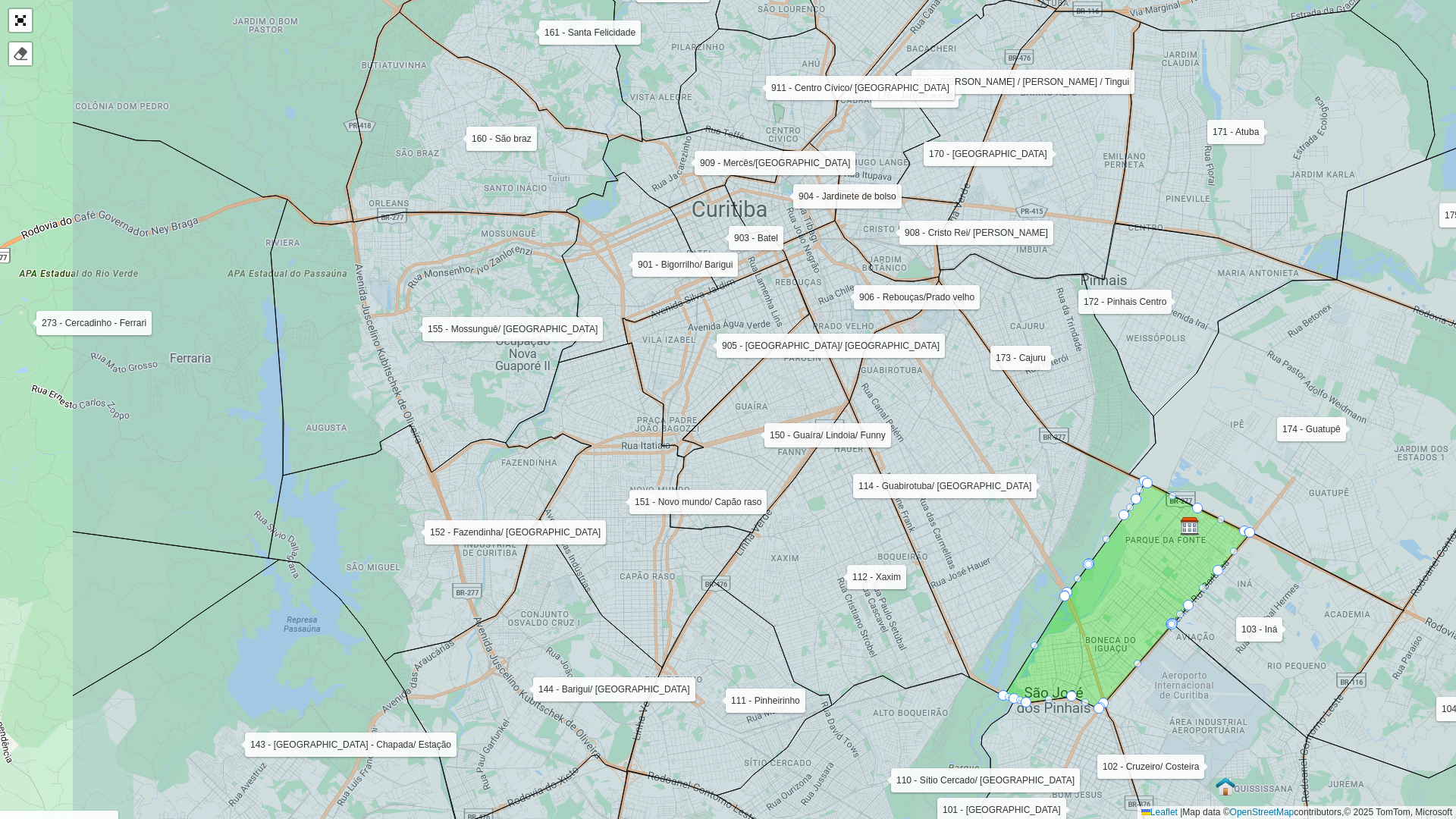
drag, startPoint x: 757, startPoint y: 459, endPoint x: 979, endPoint y: 392, distance: 231.9
click at [979, 392] on icon at bounding box center [996, 488] width 296 height 416
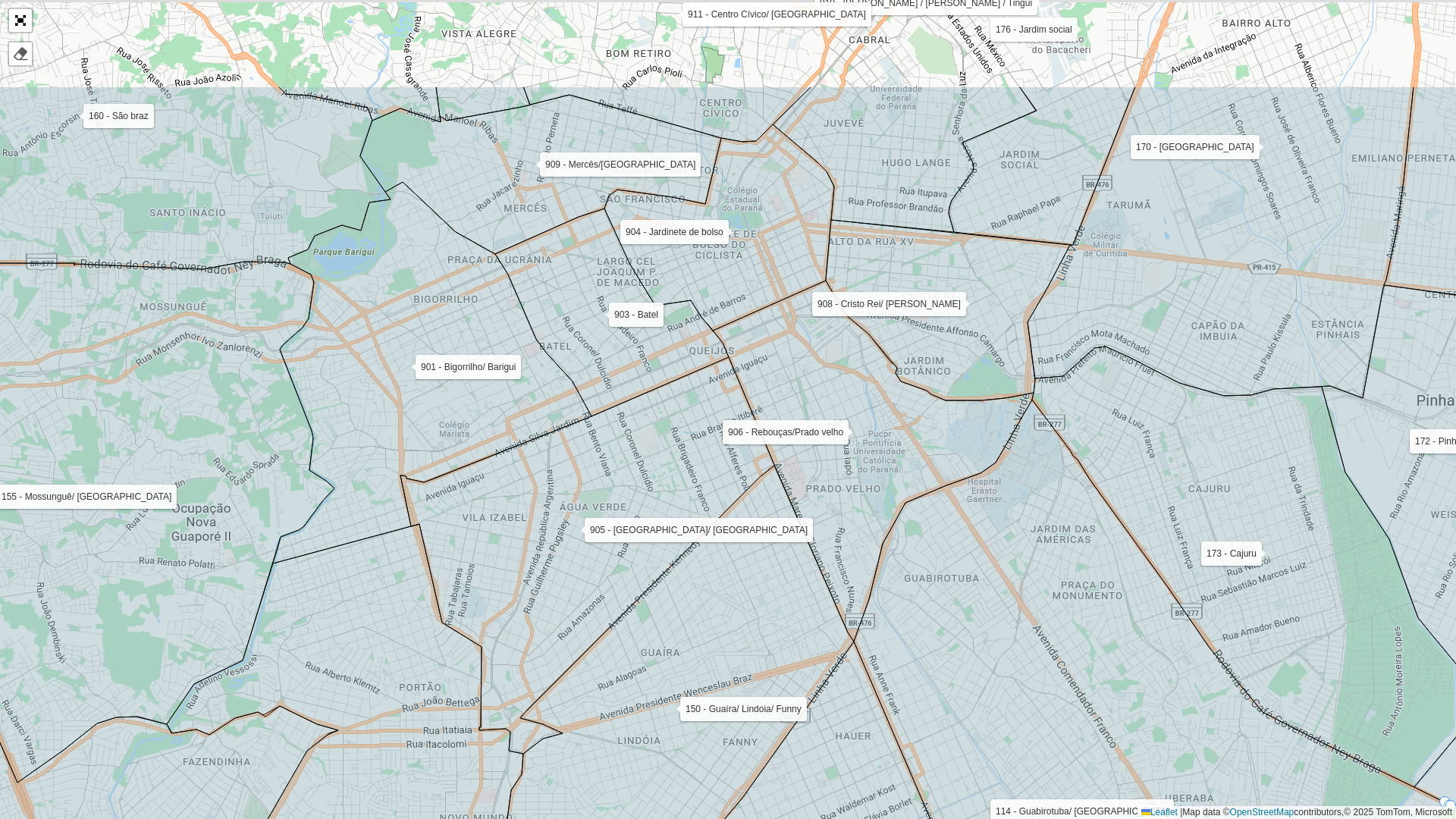
drag, startPoint x: 830, startPoint y: 378, endPoint x: 831, endPoint y: 552, distance: 174.0
click at [831, 554] on icon at bounding box center [870, 460] width 326 height 361
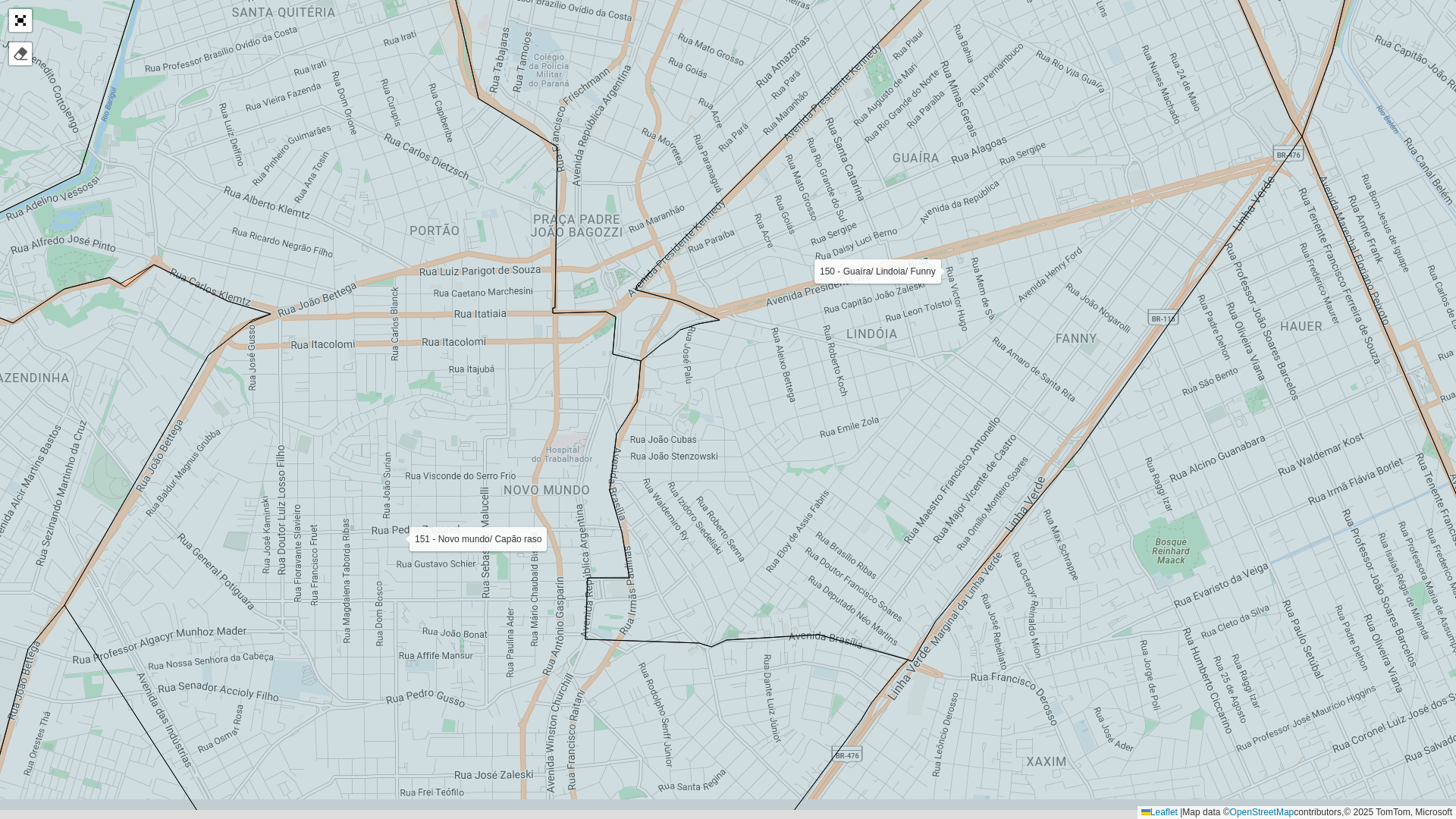
drag, startPoint x: 734, startPoint y: 570, endPoint x: 843, endPoint y: 356, distance: 240.2
click at [841, 357] on icon at bounding box center [943, 243] width 716 height 834
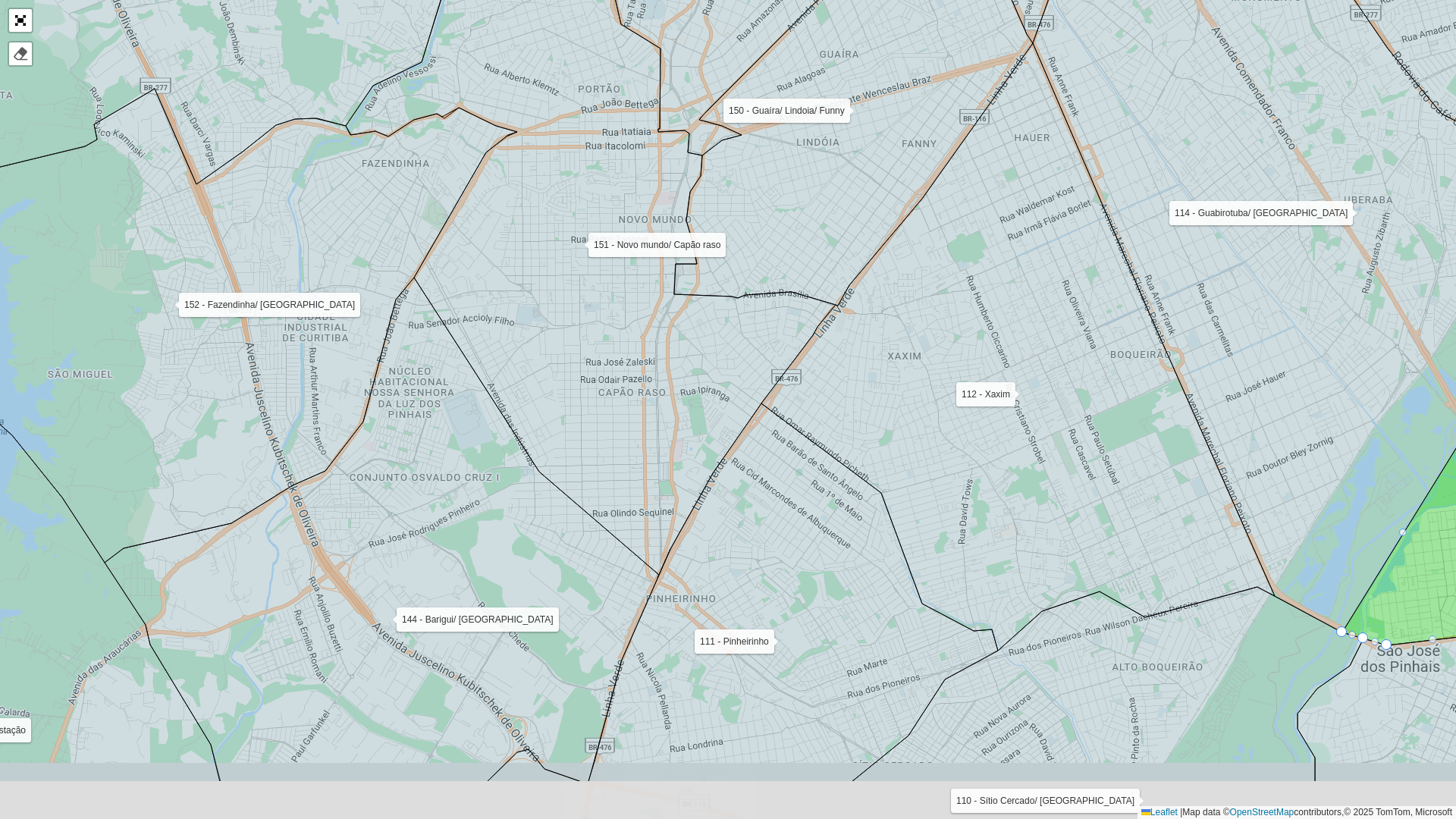
drag, startPoint x: 852, startPoint y: 358, endPoint x: 762, endPoint y: 216, distance: 168.1
click at [763, 215] on icon at bounding box center [854, 86] width 359 height 439
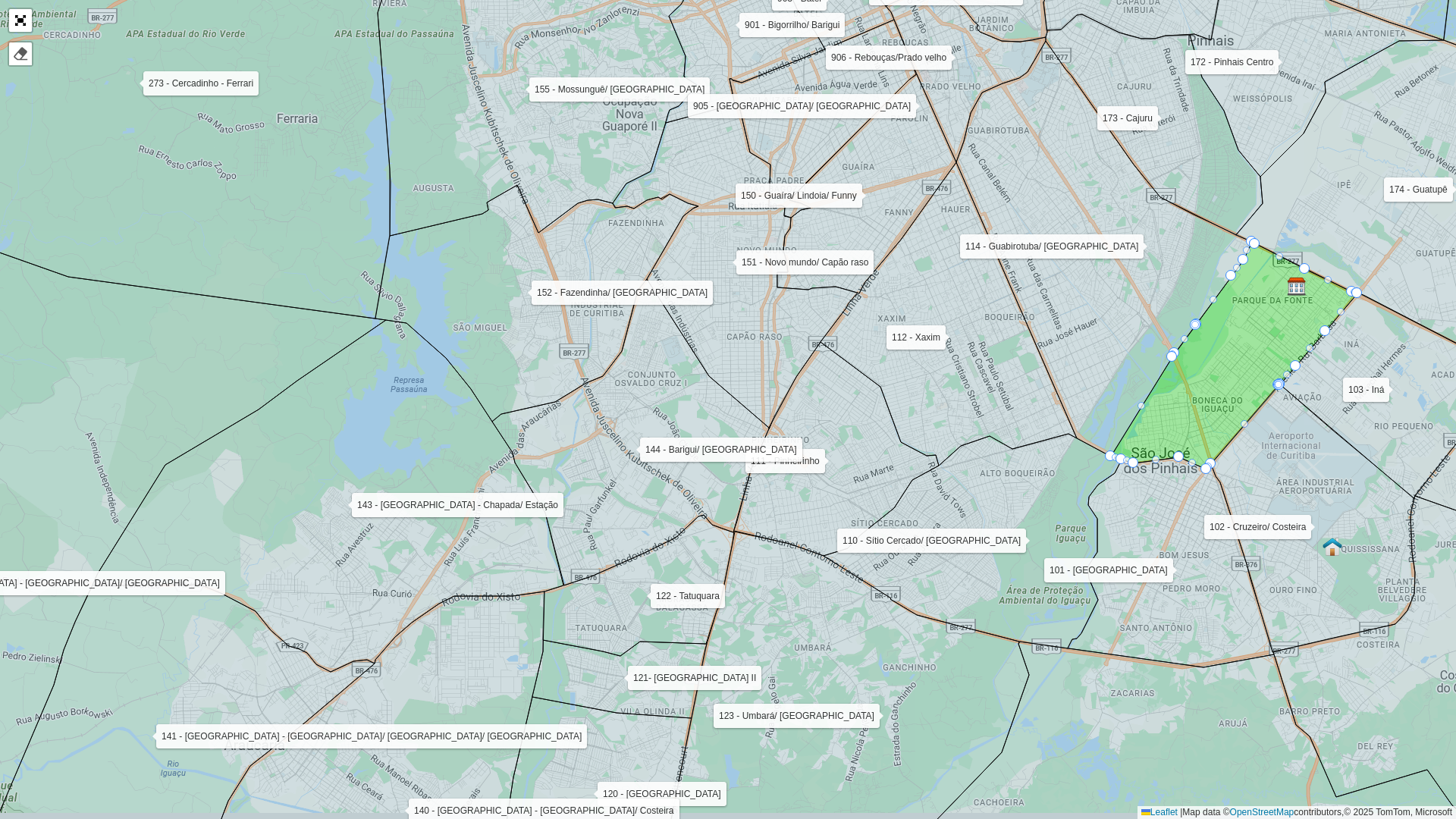
drag, startPoint x: 681, startPoint y: 407, endPoint x: 720, endPoint y: 379, distance: 48.0
click at [719, 379] on icon at bounding box center [633, 432] width 283 height 307
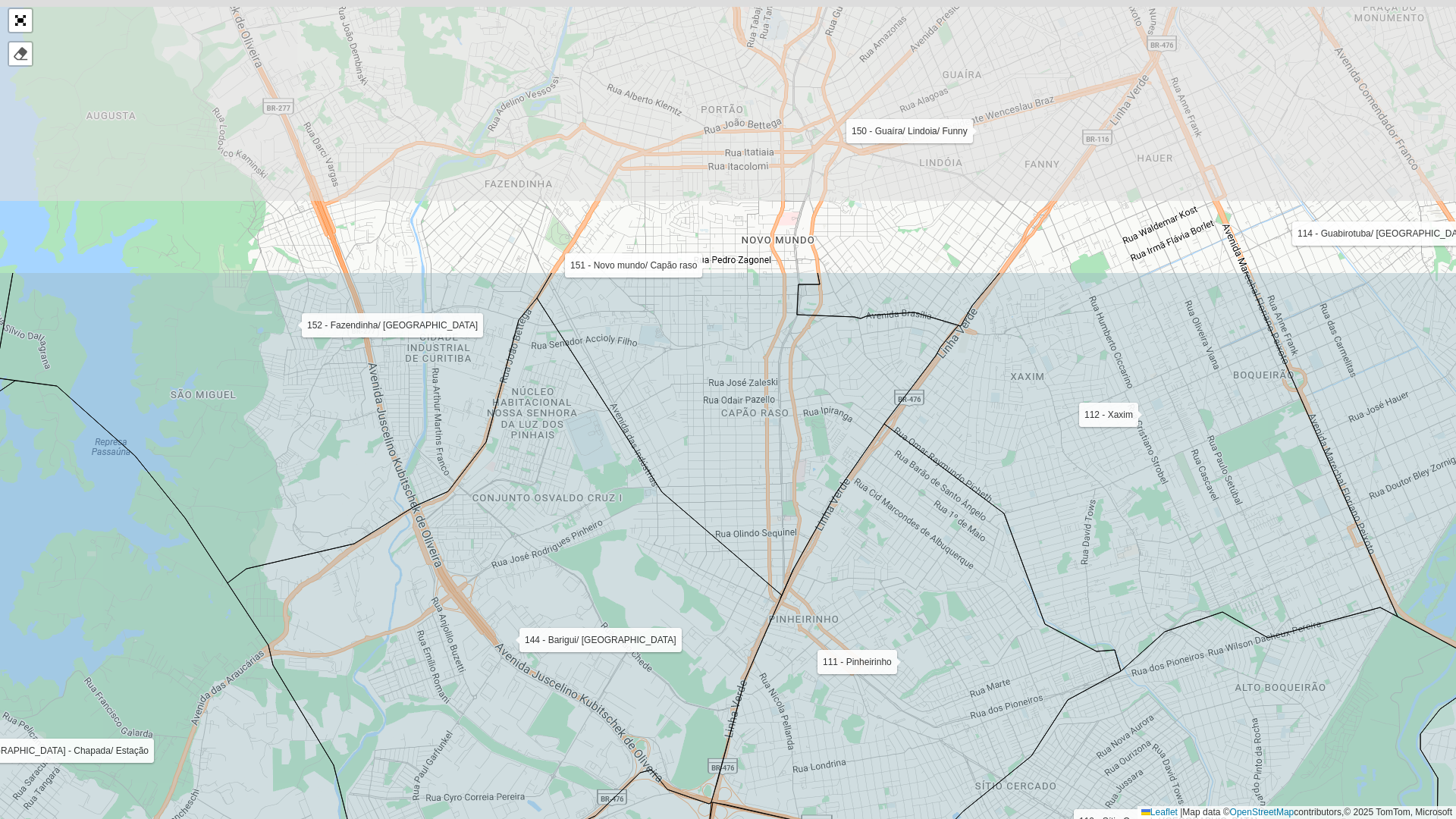
drag, startPoint x: 779, startPoint y: 306, endPoint x: 733, endPoint y: 680, distance: 376.8
click at [734, 684] on icon at bounding box center [511, 603] width 566 height 612
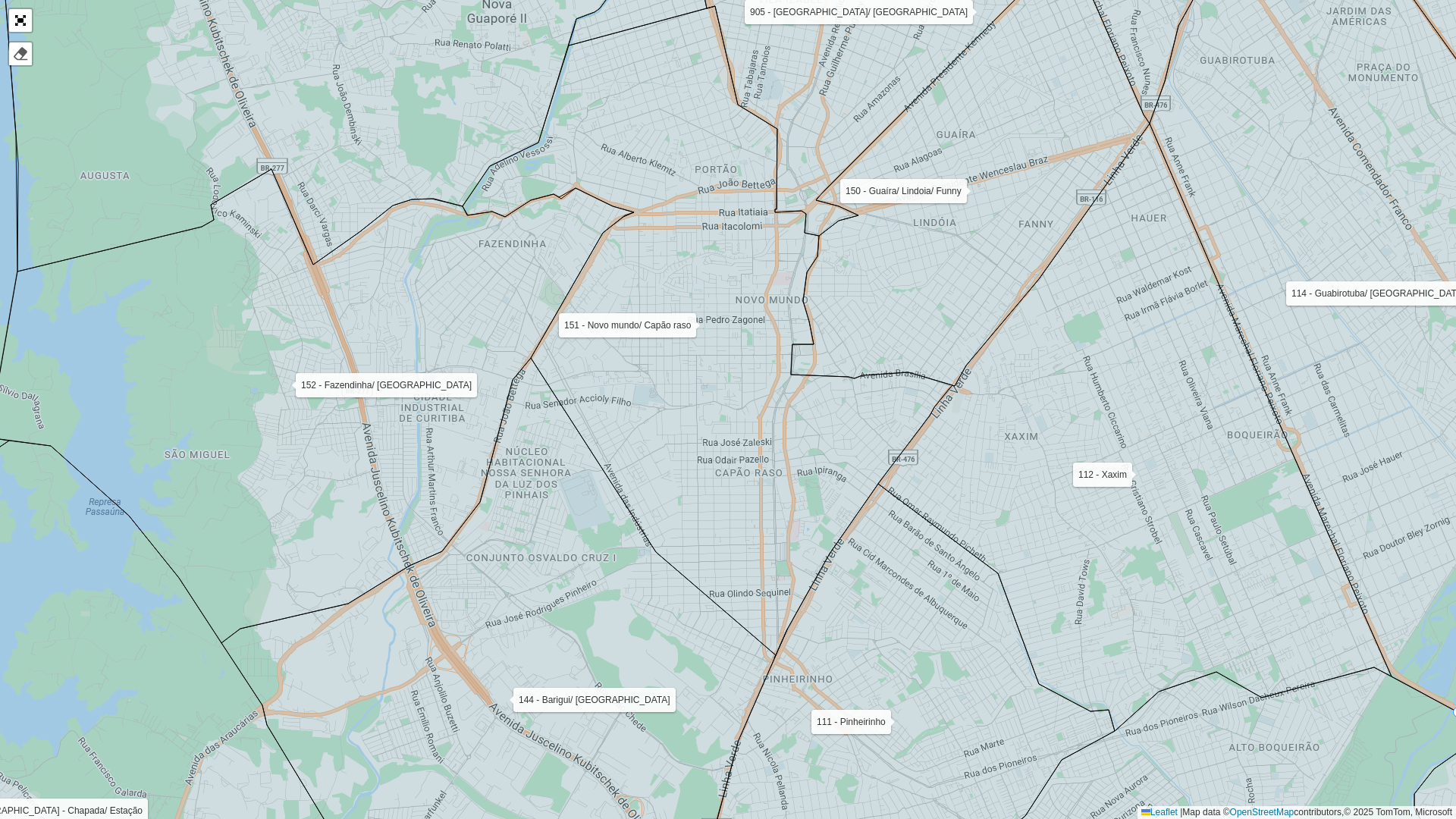
drag, startPoint x: 736, startPoint y: 391, endPoint x: 736, endPoint y: 321, distance: 70.0
click at [736, 321] on icon at bounding box center [707, 330] width 490 height 649
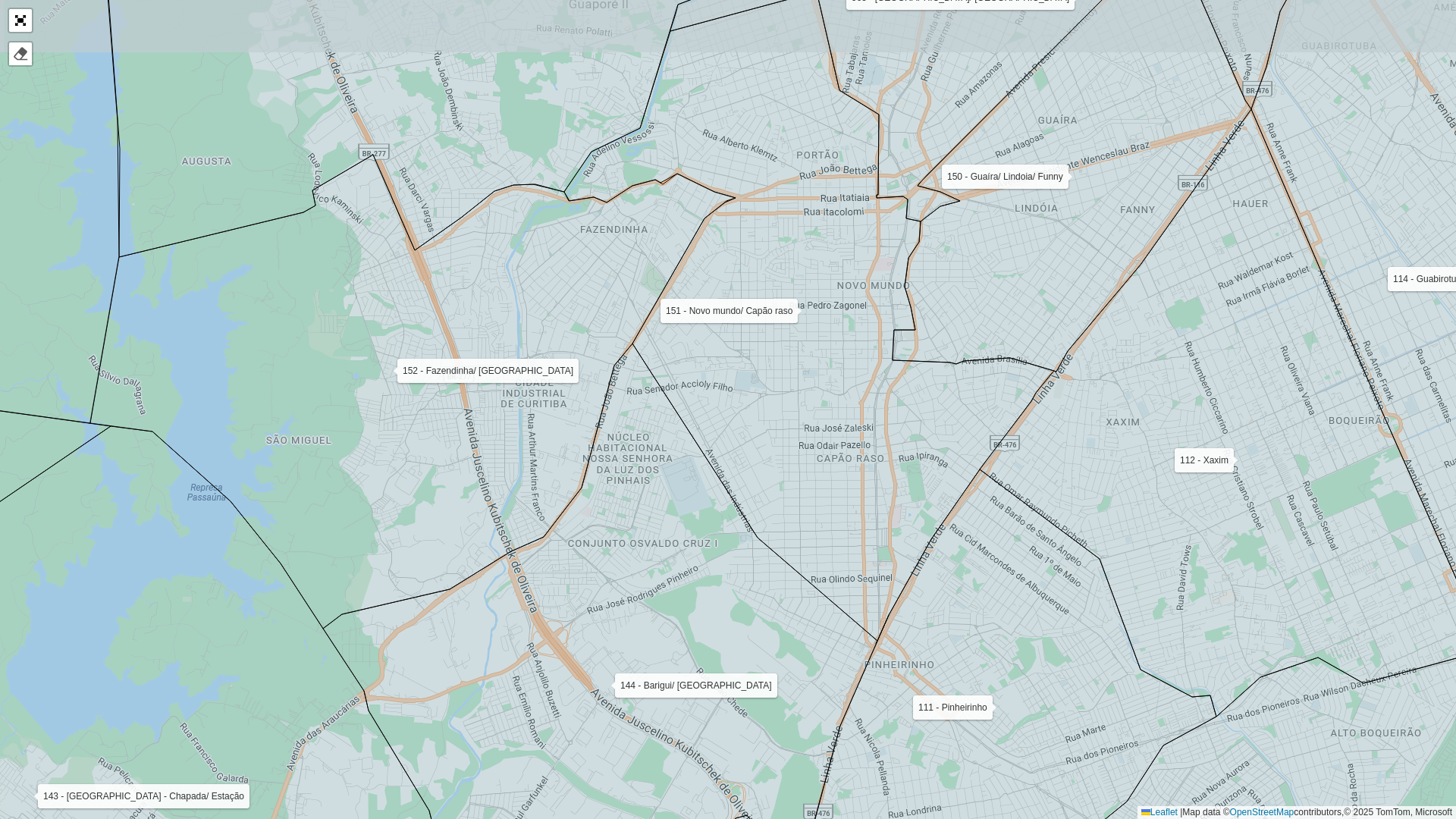
drag, startPoint x: 828, startPoint y: 525, endPoint x: 725, endPoint y: 600, distance: 127.4
click at [725, 600] on icon at bounding box center [606, 649] width 566 height 612
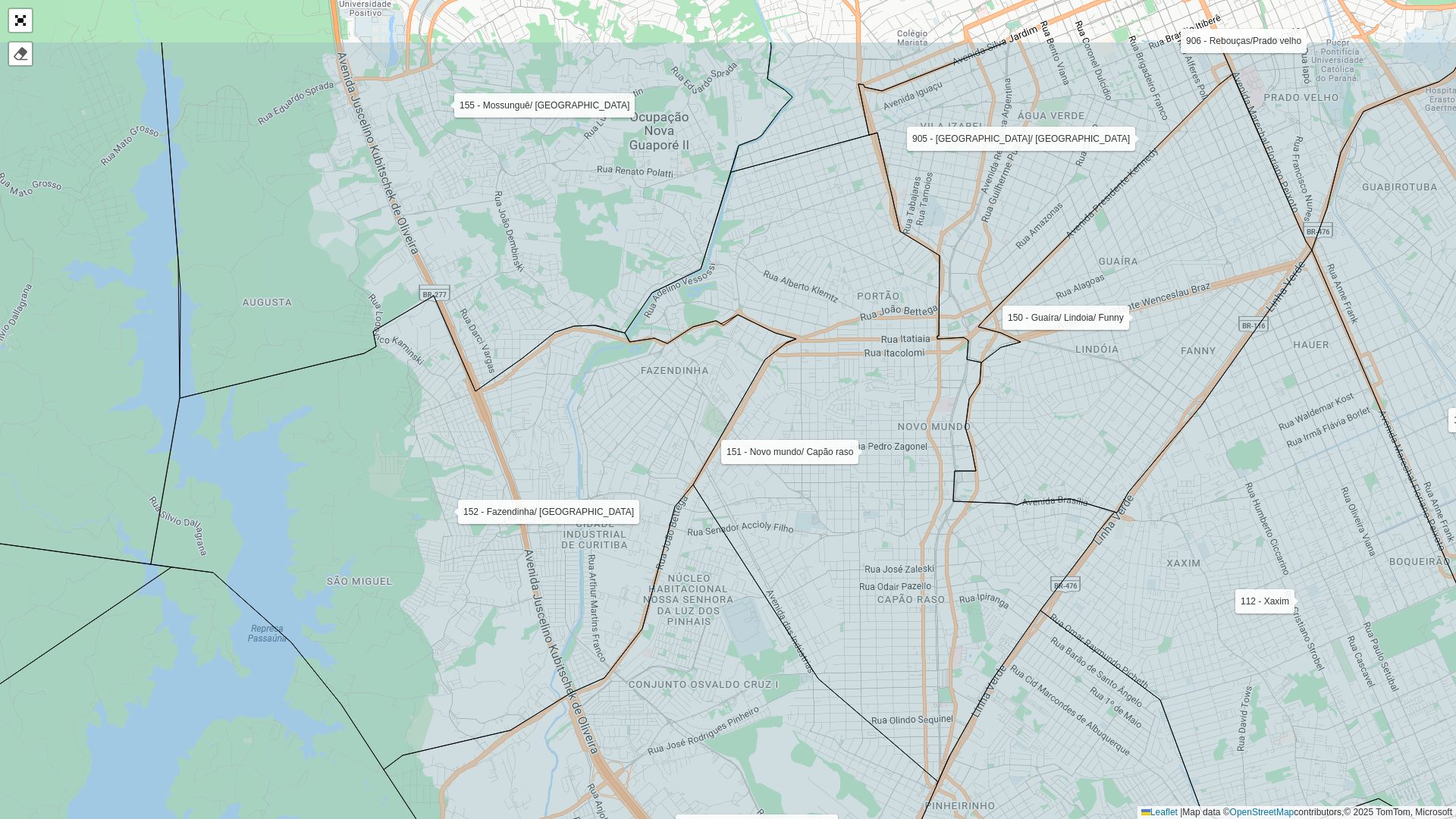
drag, startPoint x: 561, startPoint y: 343, endPoint x: 643, endPoint y: 555, distance: 227.3
click at [643, 555] on icon at bounding box center [473, 532] width 645 height 474
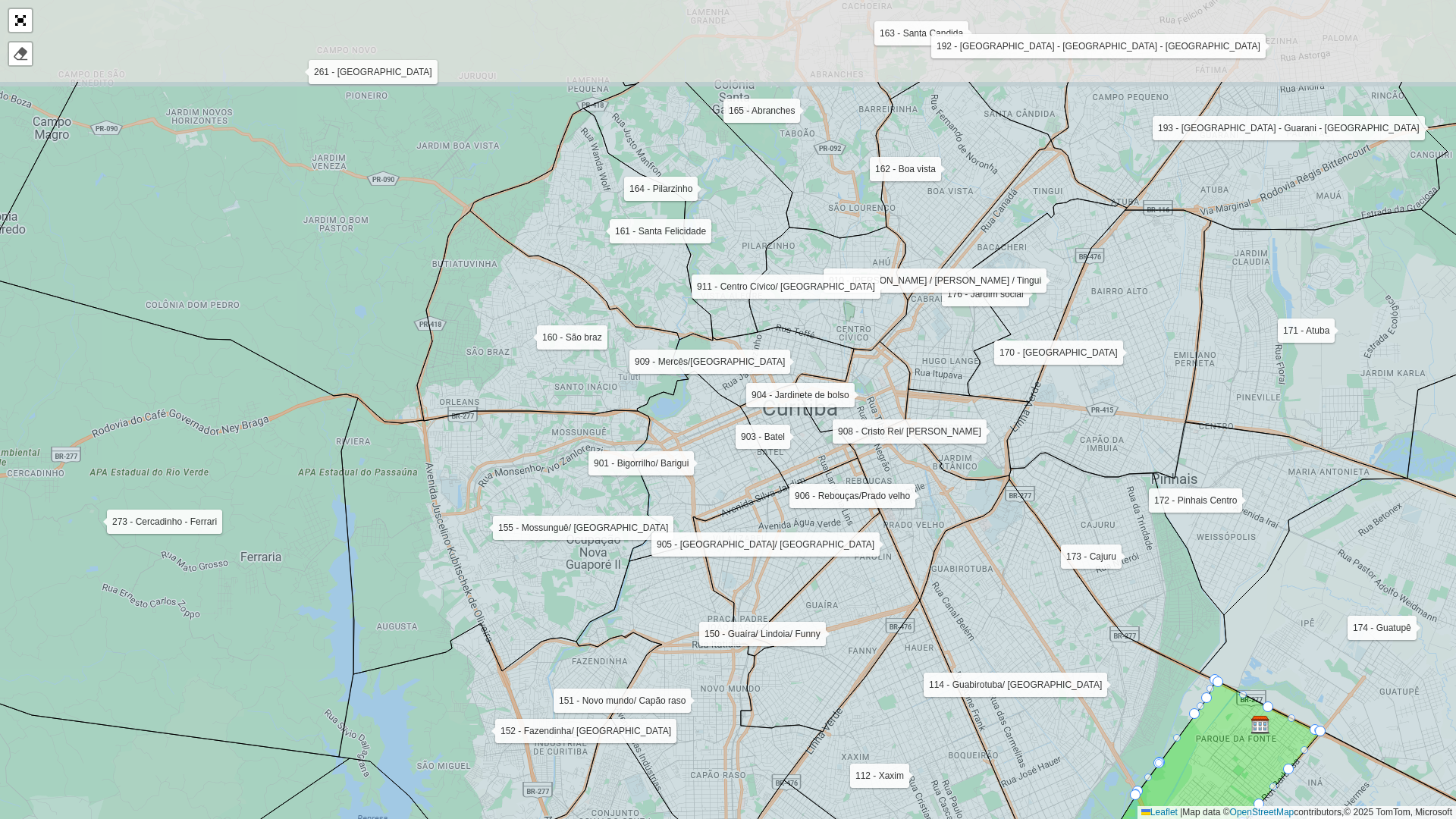
drag, startPoint x: 604, startPoint y: 272, endPoint x: 526, endPoint y: 453, distance: 197.1
click at [526, 453] on icon at bounding box center [500, 535] width 319 height 276
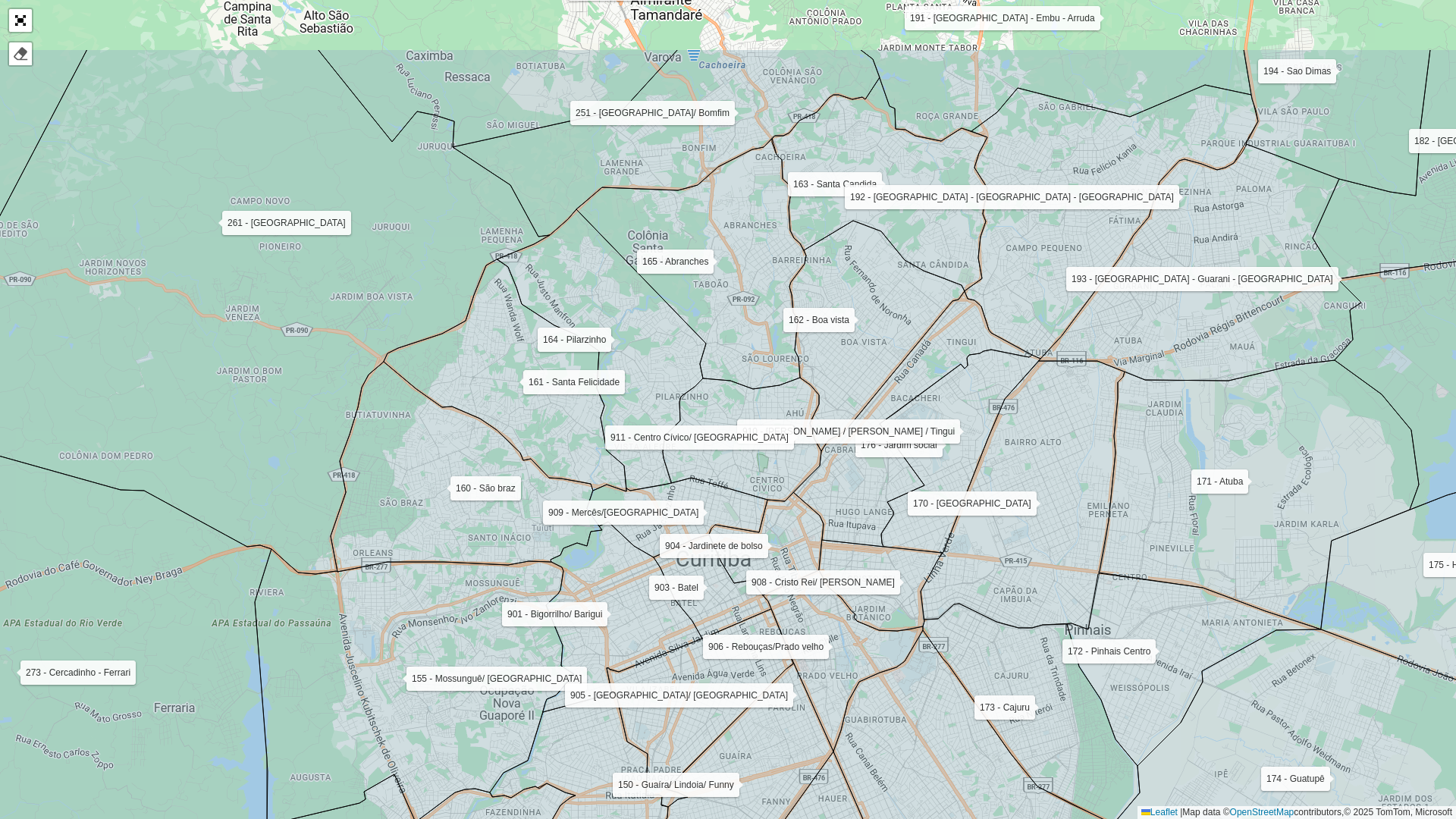
drag, startPoint x: 613, startPoint y: 273, endPoint x: 544, endPoint y: 389, distance: 135.0
click at [530, 403] on icon at bounding box center [505, 375] width 243 height 232
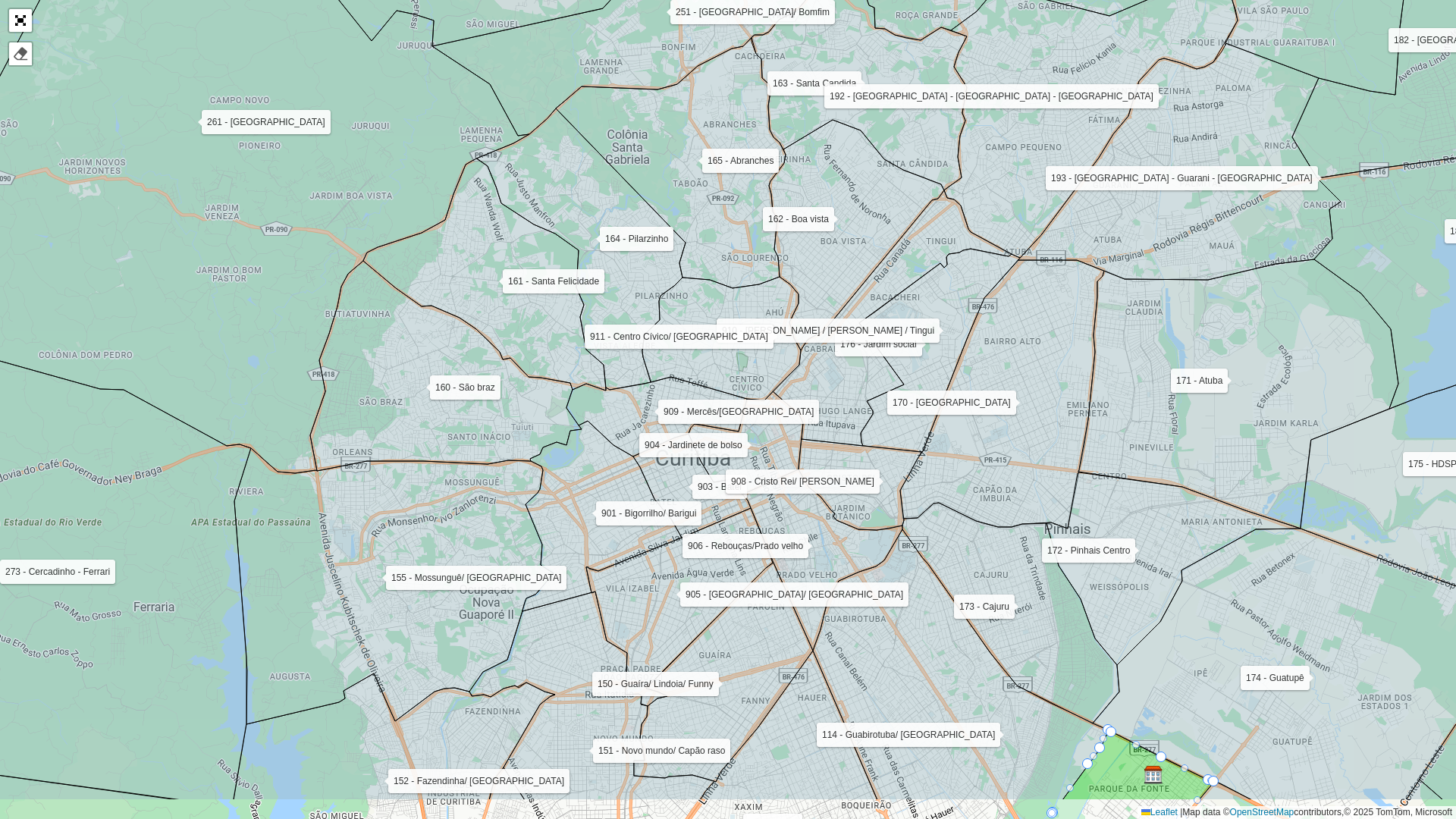
drag, startPoint x: 892, startPoint y: 361, endPoint x: 868, endPoint y: 259, distance: 104.8
click at [868, 259] on icon at bounding box center [856, 235] width 175 height 230
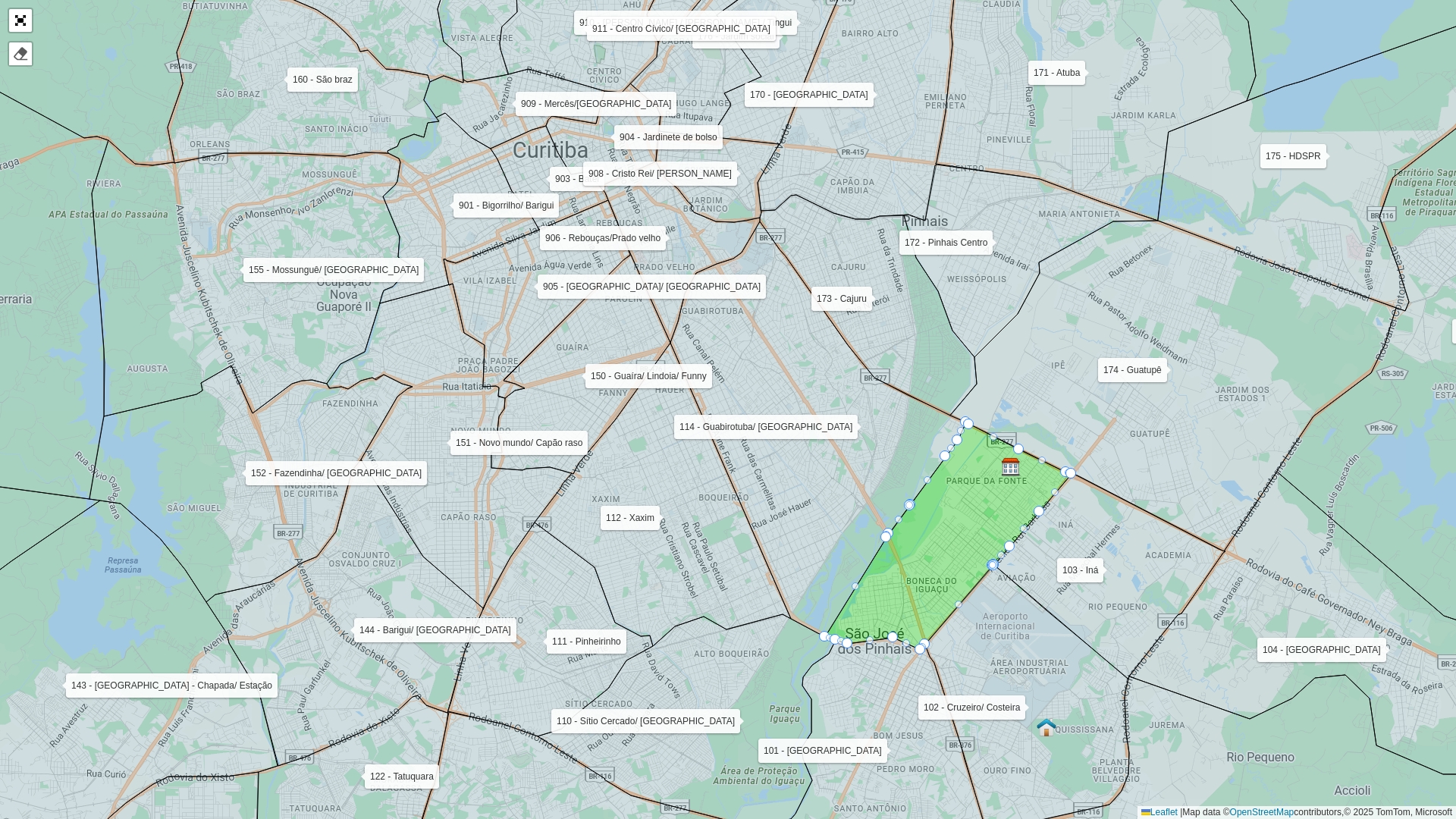
drag, startPoint x: 825, startPoint y: 523, endPoint x: 721, endPoint y: 493, distance: 108.2
click at [721, 493] on icon at bounding box center [662, 494] width 257 height 303
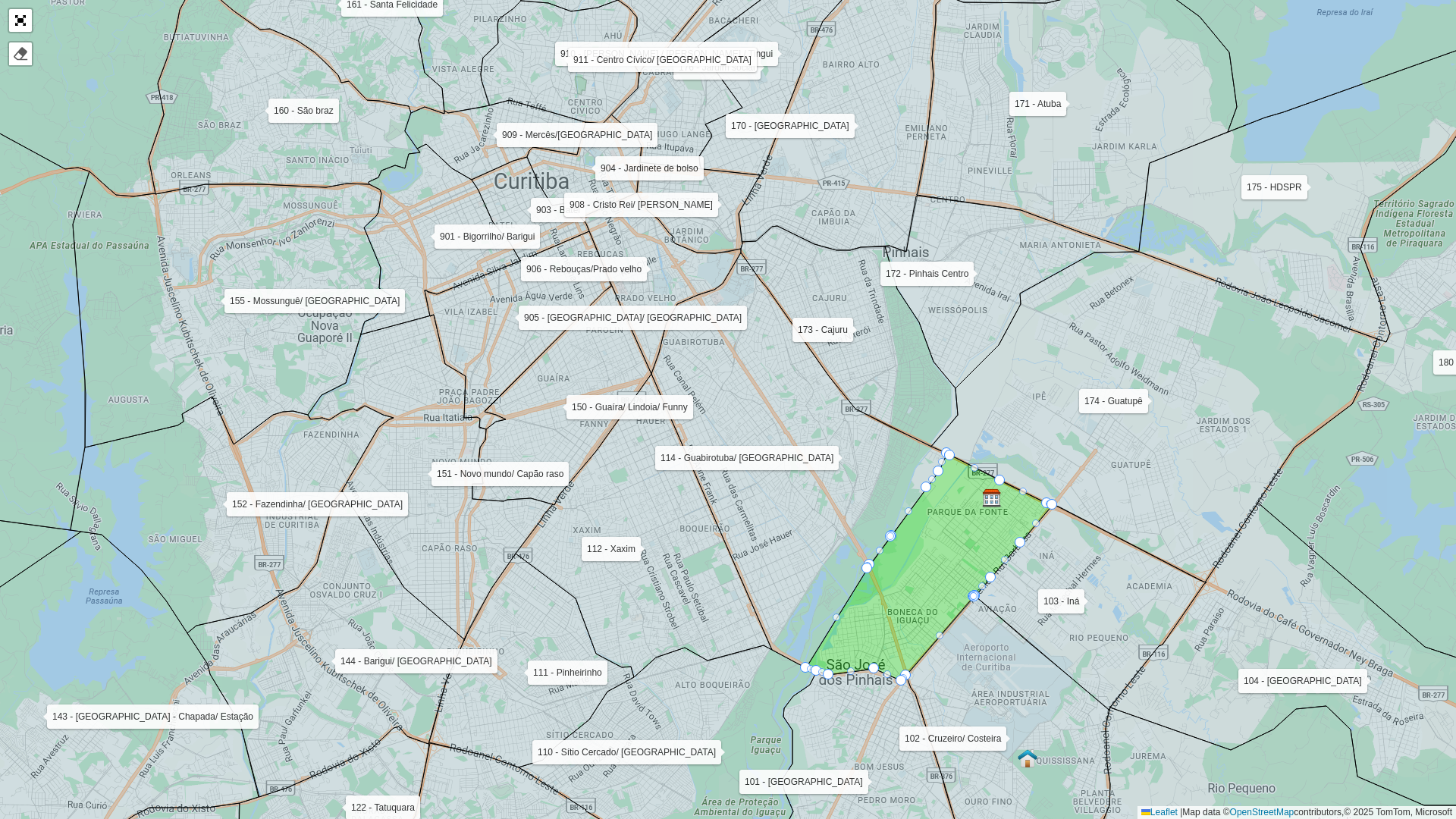
drag, startPoint x: 740, startPoint y: 457, endPoint x: 721, endPoint y: 488, distance: 36.4
click at [721, 488] on icon at bounding box center [799, 460] width 296 height 416
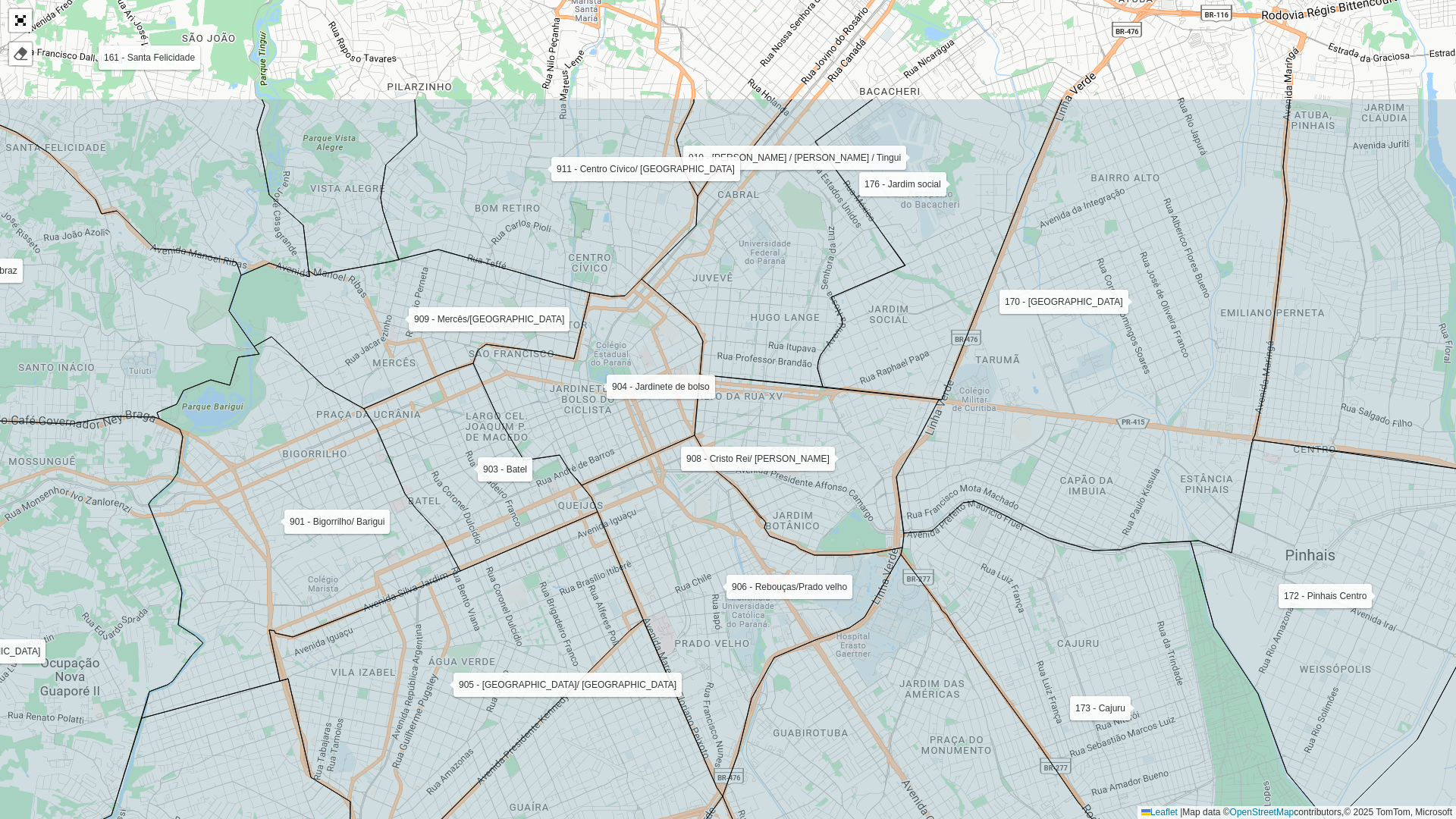
drag, startPoint x: 736, startPoint y: 354, endPoint x: 773, endPoint y: 535, distance: 184.7
click at [773, 535] on icon at bounding box center [816, 465] width 244 height 180
